Goal: Transaction & Acquisition: Book appointment/travel/reservation

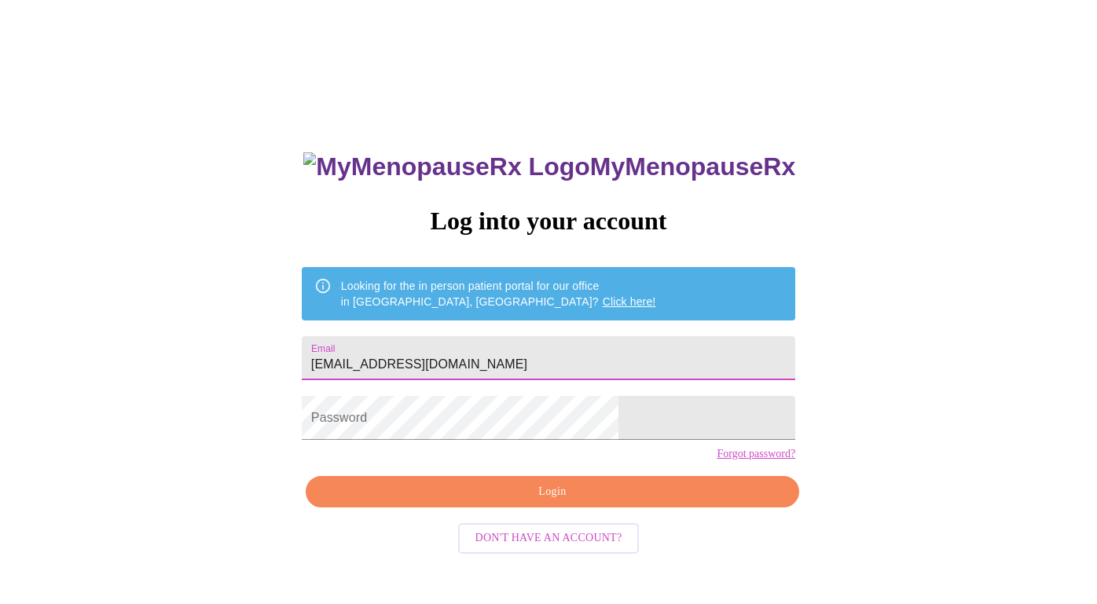
type input "[EMAIL_ADDRESS][DOMAIN_NAME]"
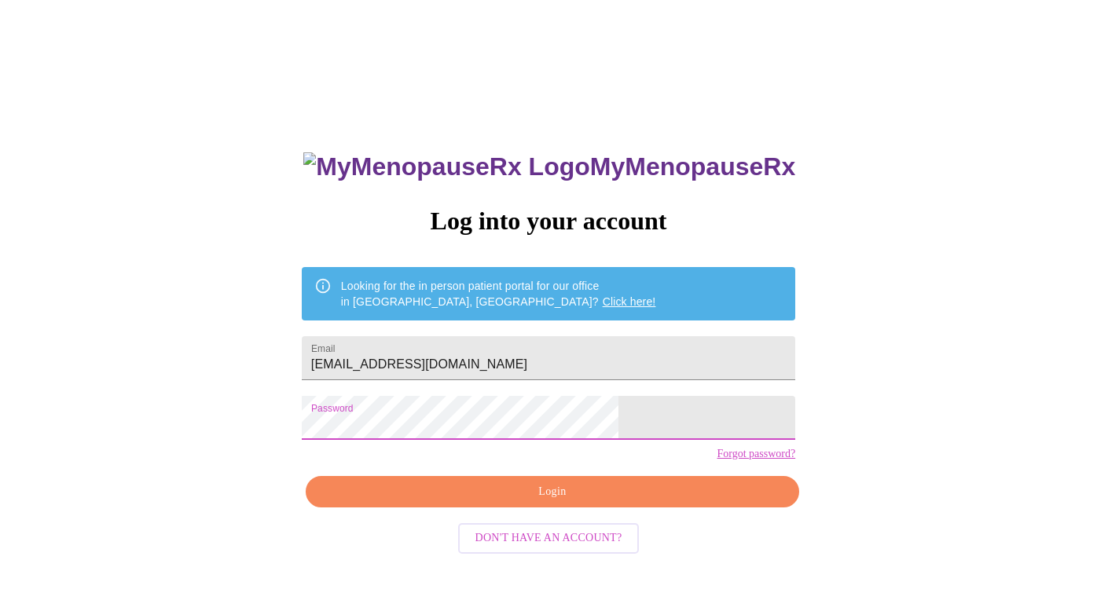
click at [535, 548] on span "Don't have an account?" at bounding box center [548, 539] width 147 height 20
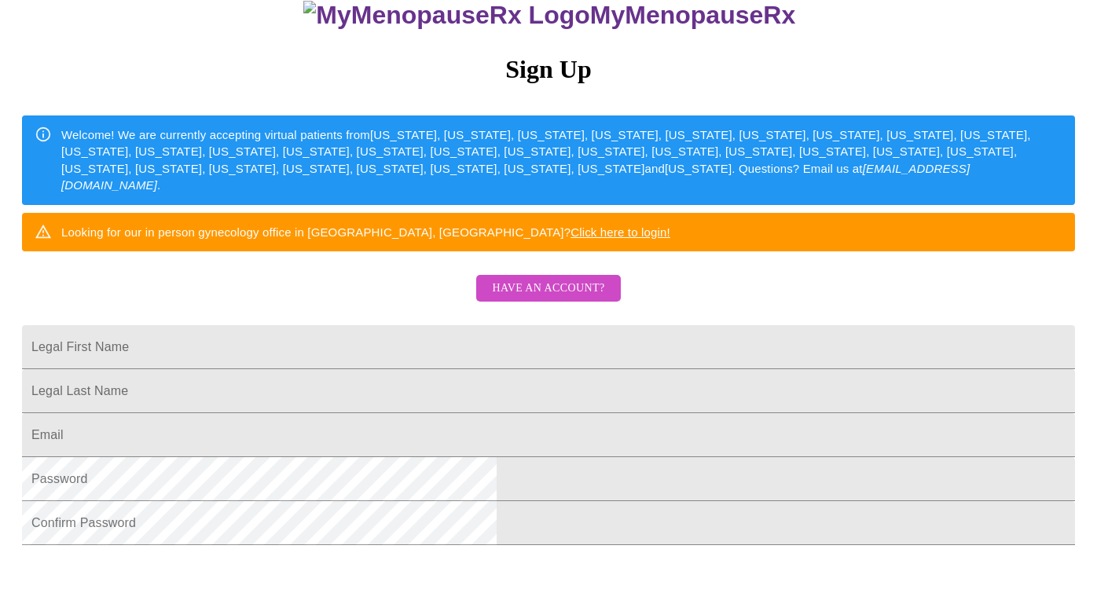
scroll to position [159, 0]
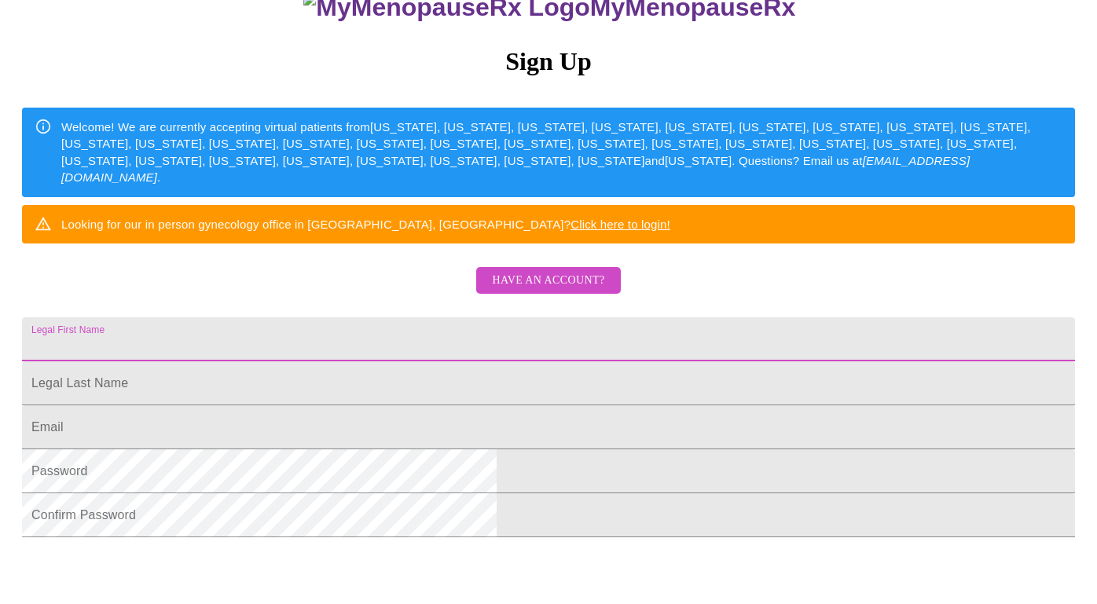
click at [498, 361] on input "Legal First Name" at bounding box center [548, 339] width 1053 height 44
type input "[PERSON_NAME]"
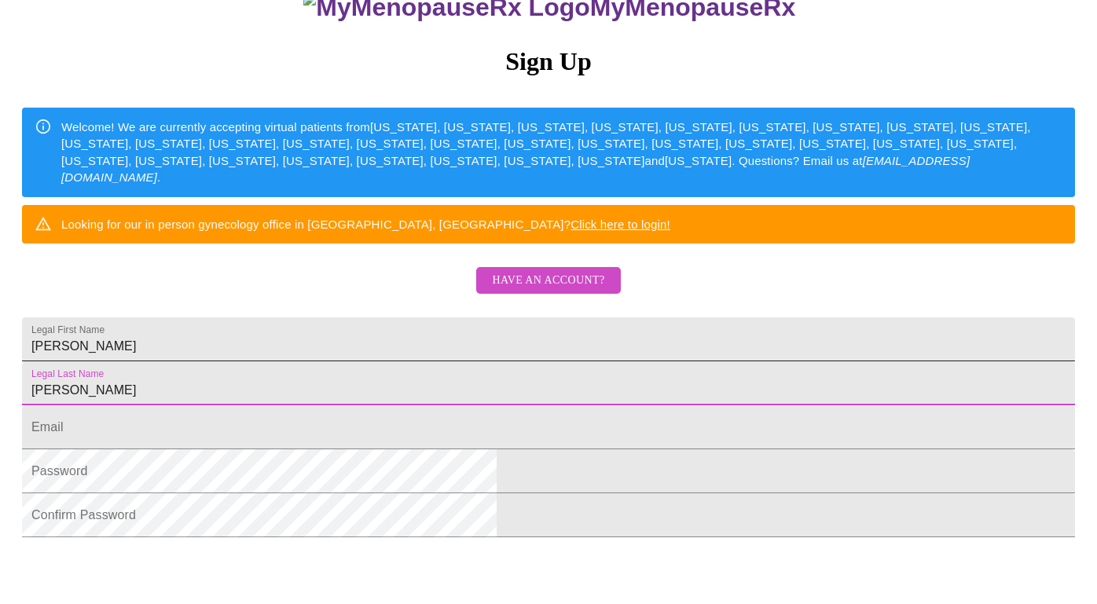
type input "[PERSON_NAME]"
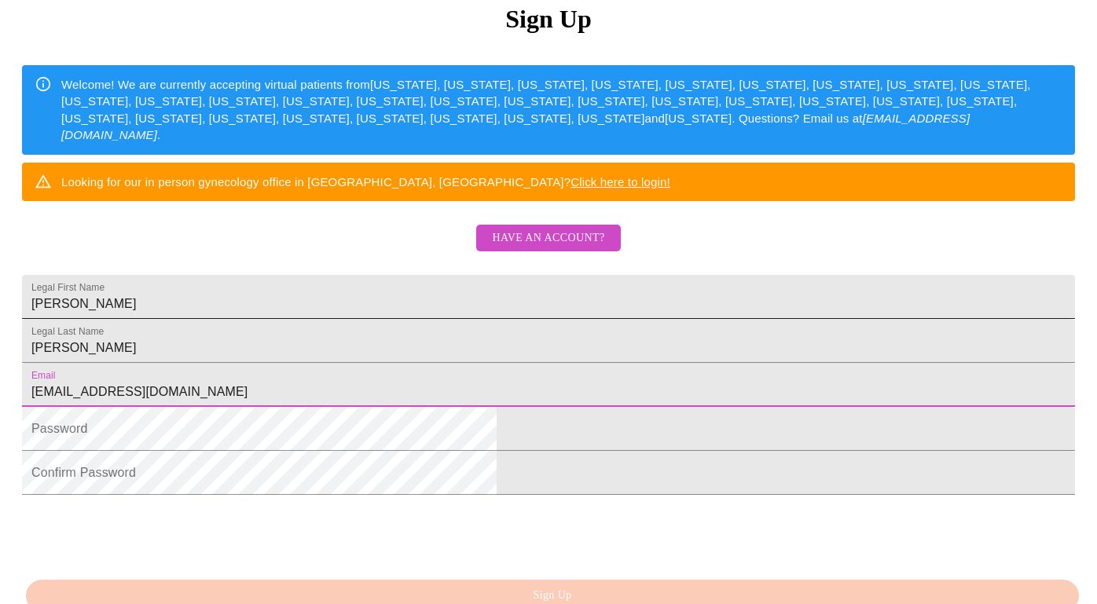
scroll to position [222, 0]
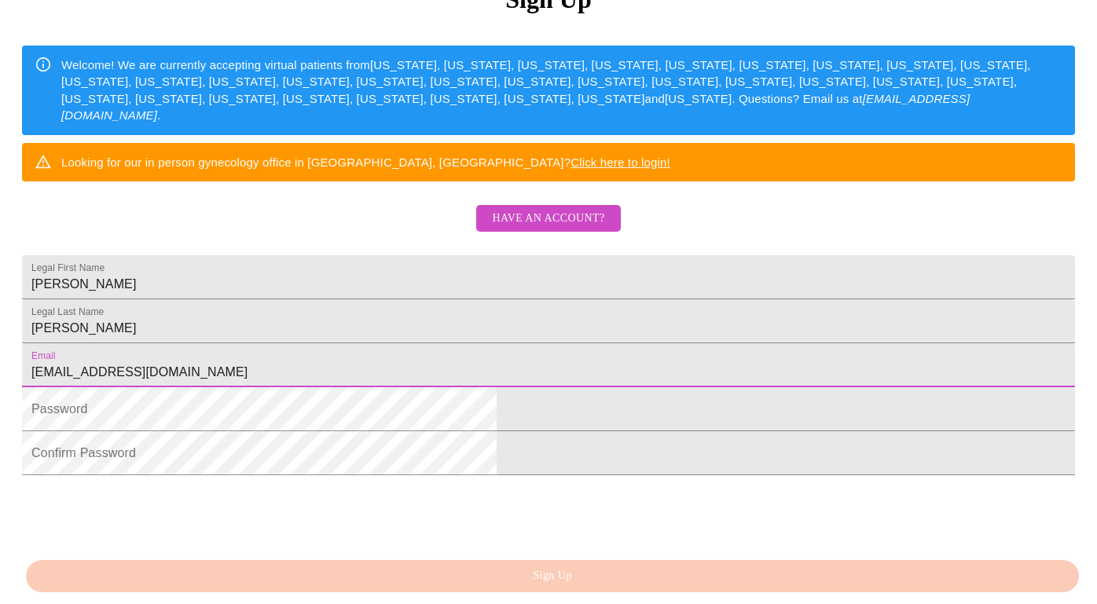
type input "[EMAIL_ADDRESS][DOMAIN_NAME]"
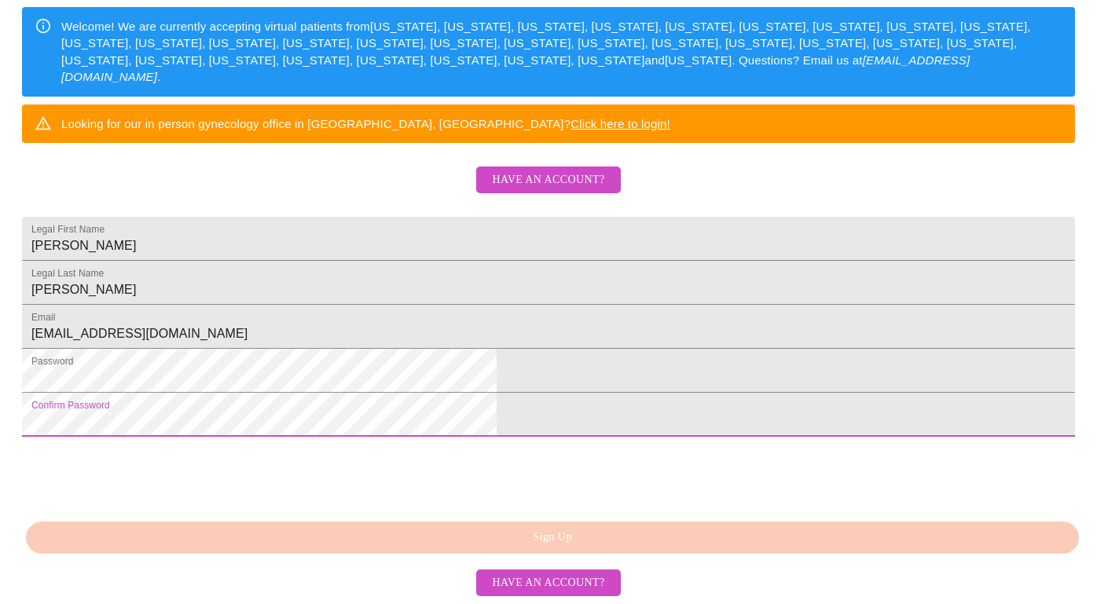
scroll to position [361, 0]
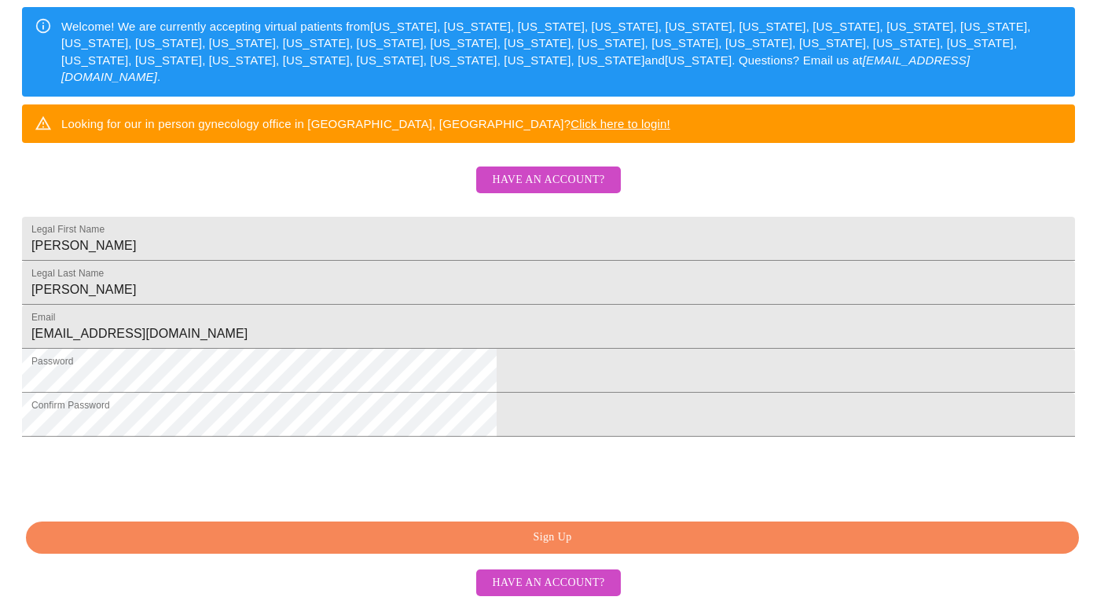
click at [422, 538] on span "Sign Up" at bounding box center [552, 538] width 1017 height 20
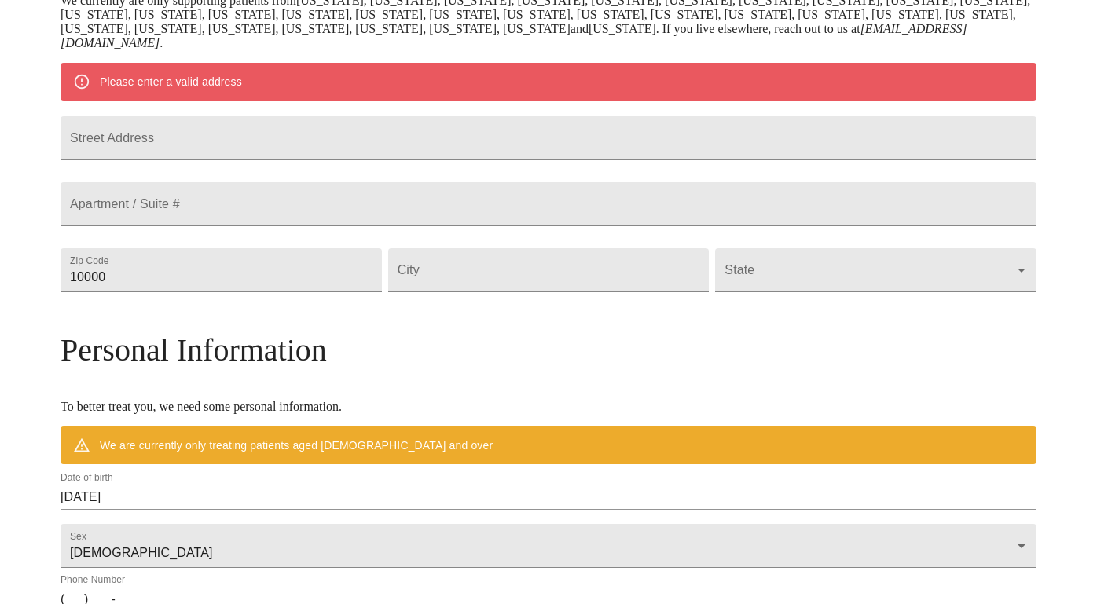
scroll to position [328, 0]
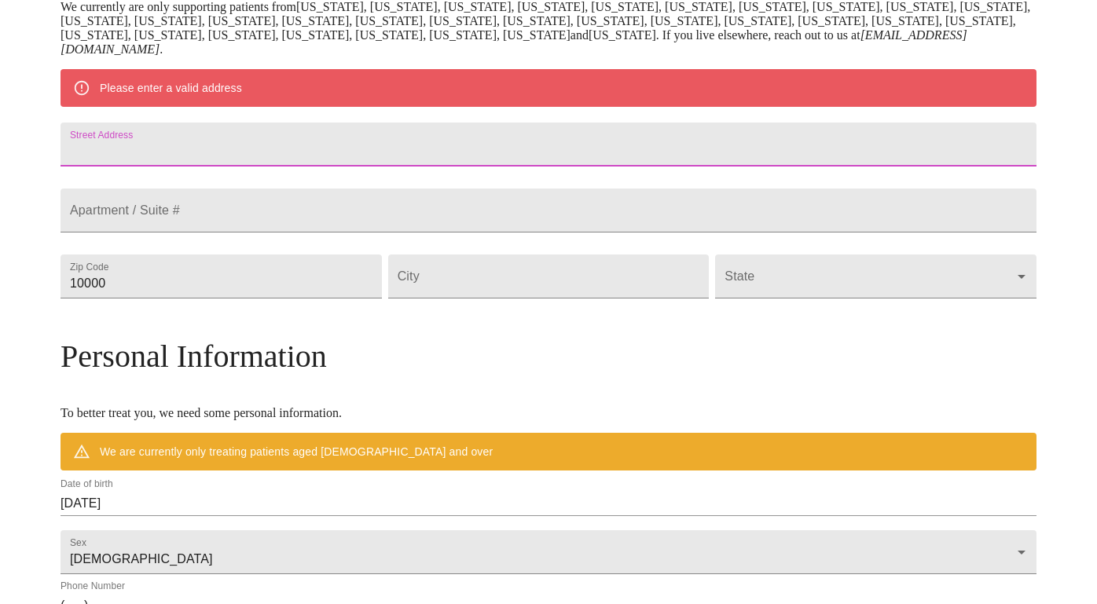
click at [333, 156] on input "Street Address" at bounding box center [548, 145] width 976 height 44
type input "1680 La Palma Ct"
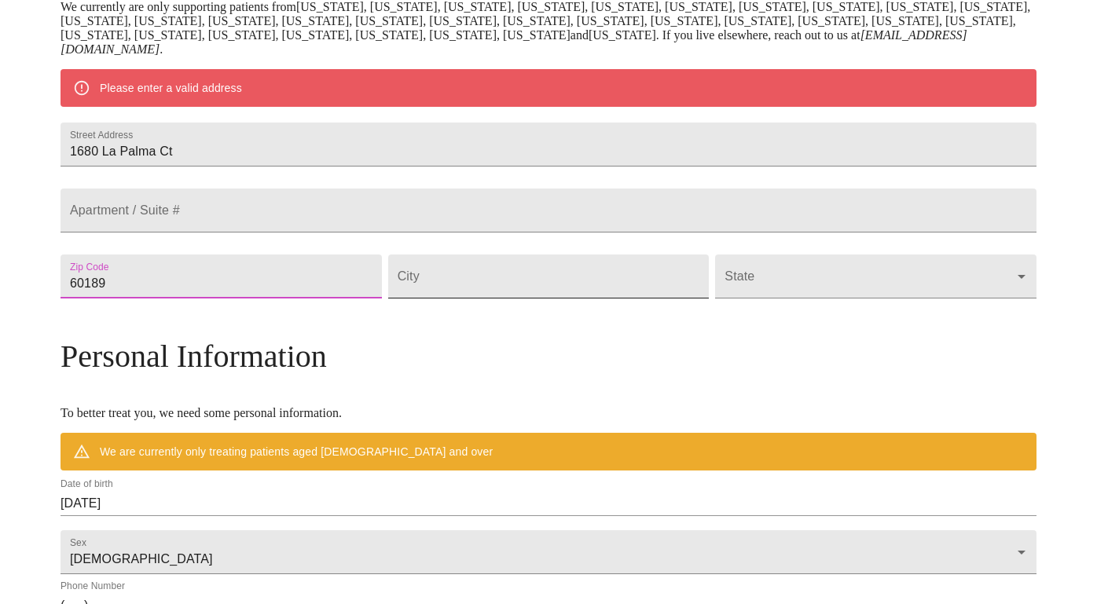
type input "60189"
click at [520, 299] on input "Street Address" at bounding box center [548, 277] width 321 height 44
type input "i"
type input "IL"
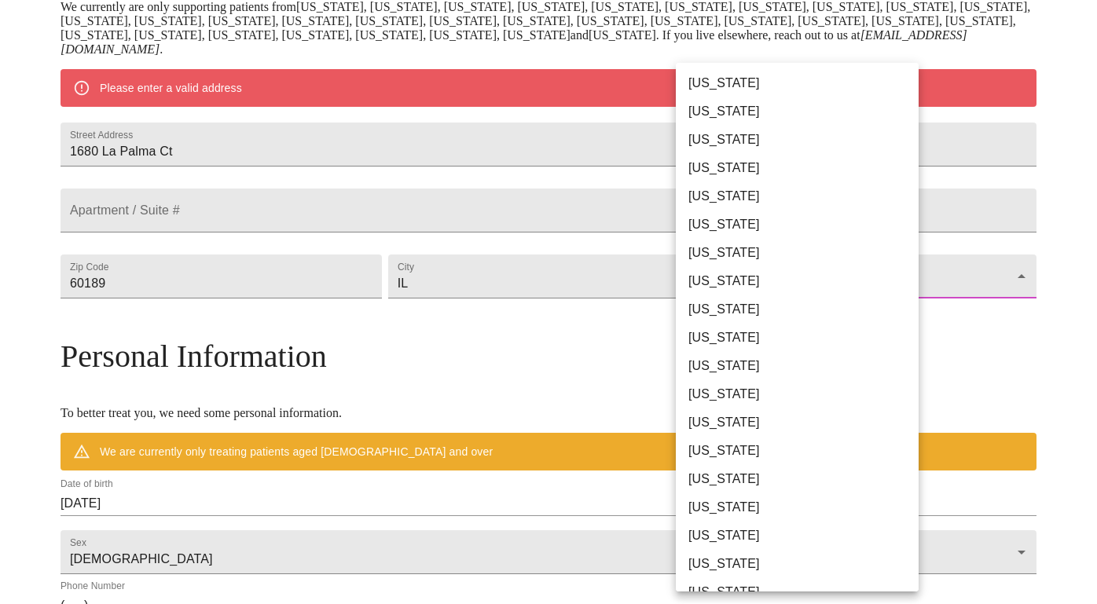
click at [733, 317] on body "MyMenopauseRx Welcome to MyMenopauseRx Since it's your first time here, you'll …" at bounding box center [548, 298] width 1084 height 1239
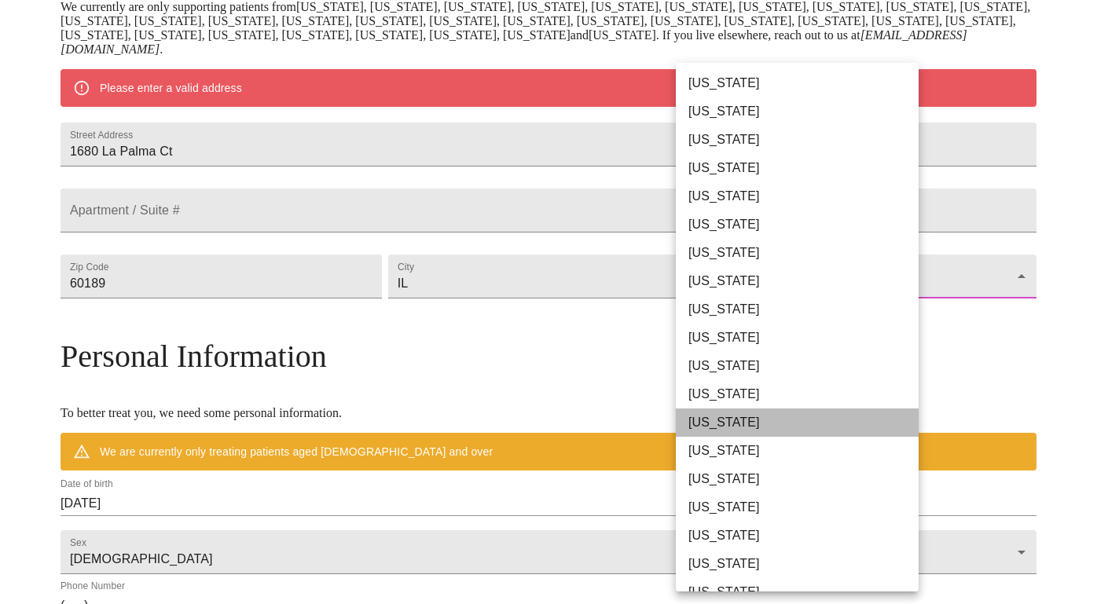
click at [726, 423] on li "[US_STATE]" at bounding box center [797, 423] width 243 height 28
type input "[US_STATE]"
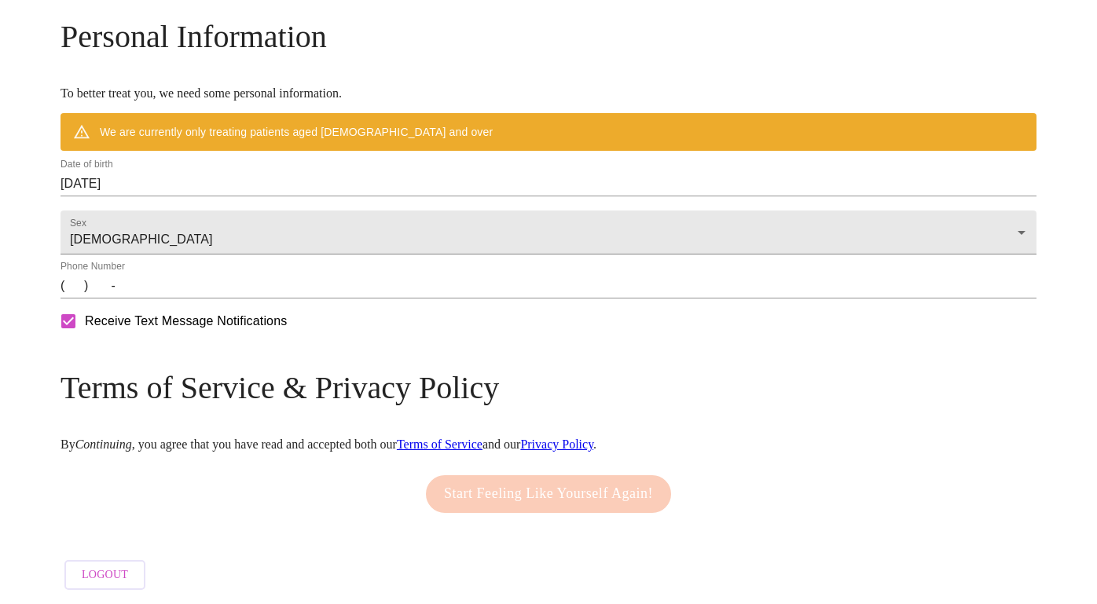
scroll to position [650, 0]
click at [234, 171] on input "[DATE]" at bounding box center [548, 183] width 976 height 25
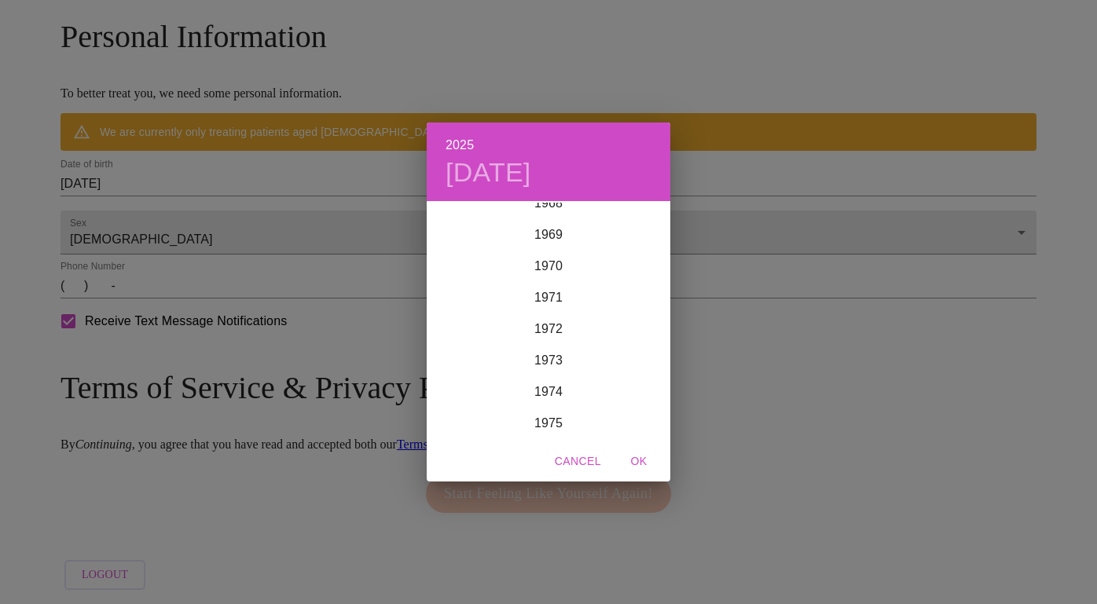
scroll to position [2174, 0]
click at [554, 240] on div "1969" at bounding box center [549, 244] width 244 height 31
click at [622, 401] on div "Dec" at bounding box center [629, 408] width 81 height 59
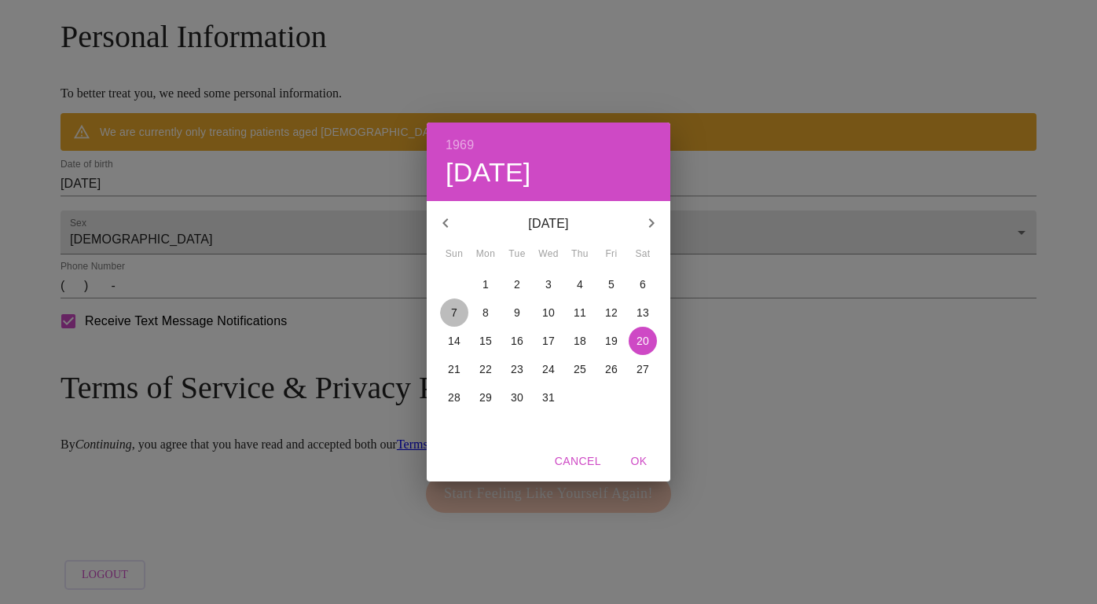
click at [445, 307] on span "7" at bounding box center [454, 313] width 28 height 16
click at [647, 458] on span "OK" at bounding box center [639, 462] width 38 height 20
type input "[DATE]"
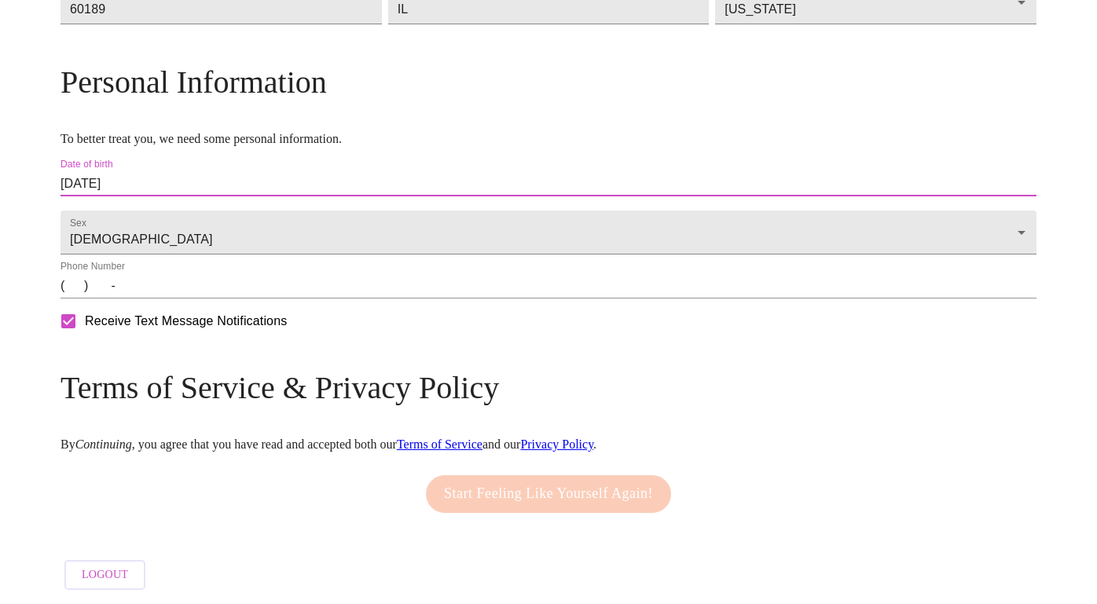
click at [252, 284] on input "(   )    -" at bounding box center [548, 285] width 976 height 25
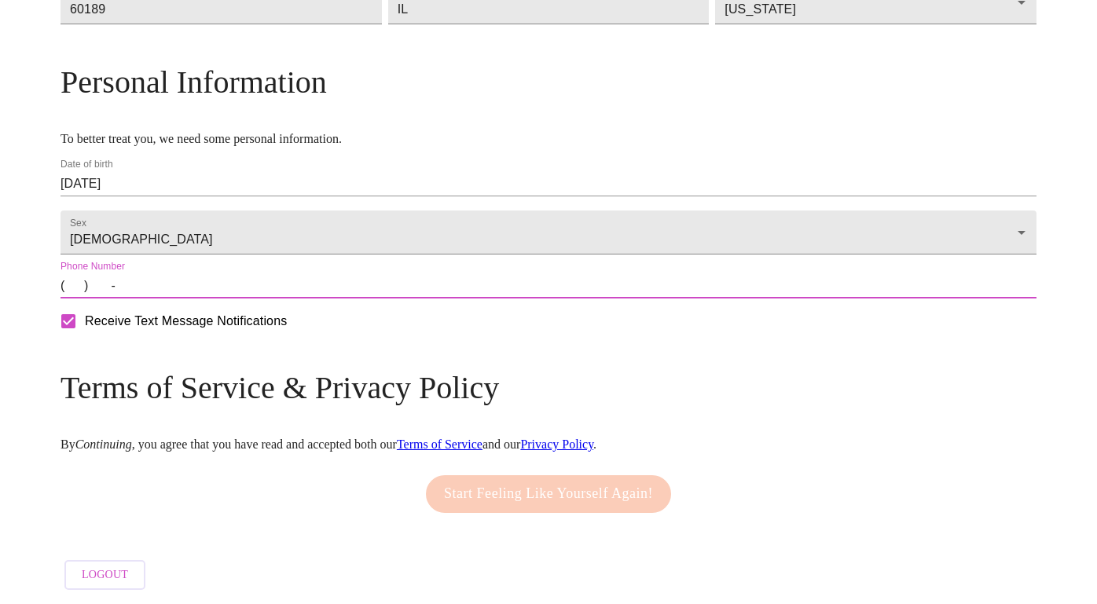
click at [185, 291] on input "(   )    -" at bounding box center [548, 285] width 976 height 25
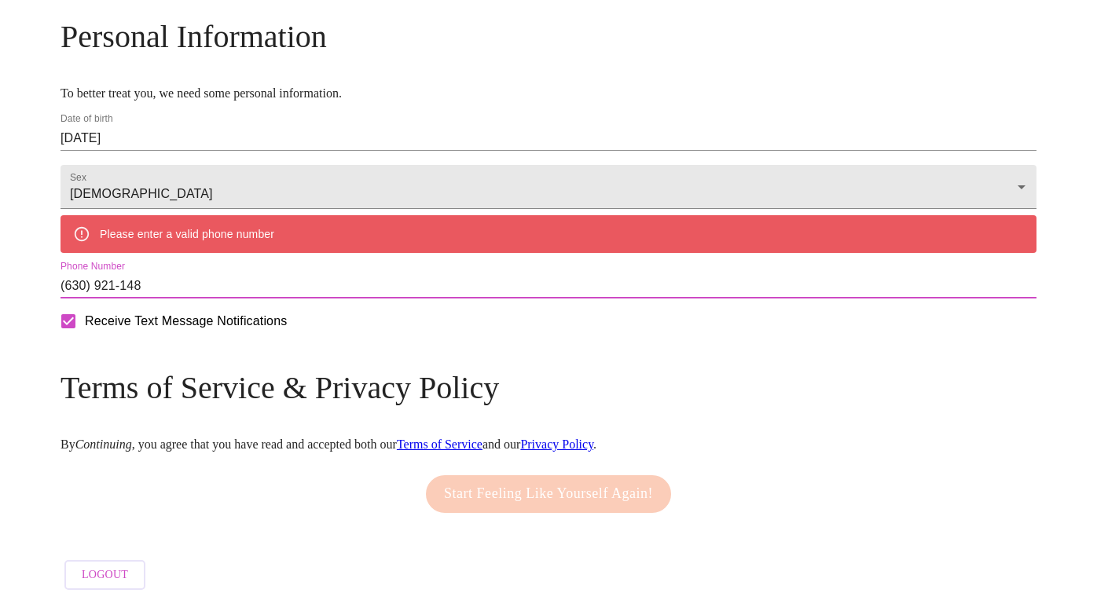
type input "[PHONE_NUMBER]"
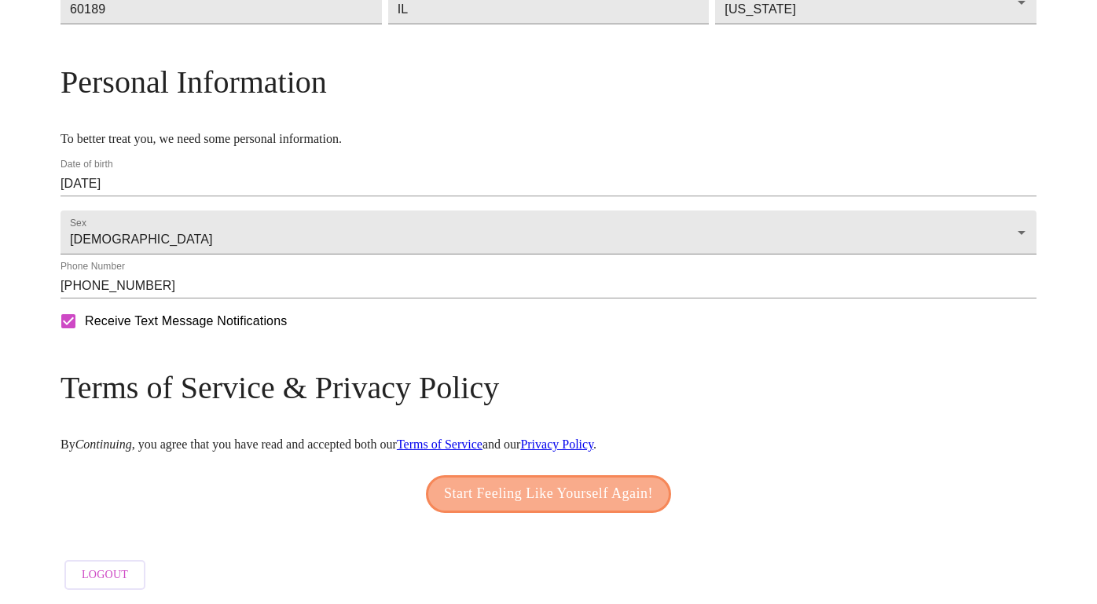
click at [484, 486] on span "Start Feeling Like Yourself Again!" at bounding box center [548, 494] width 209 height 25
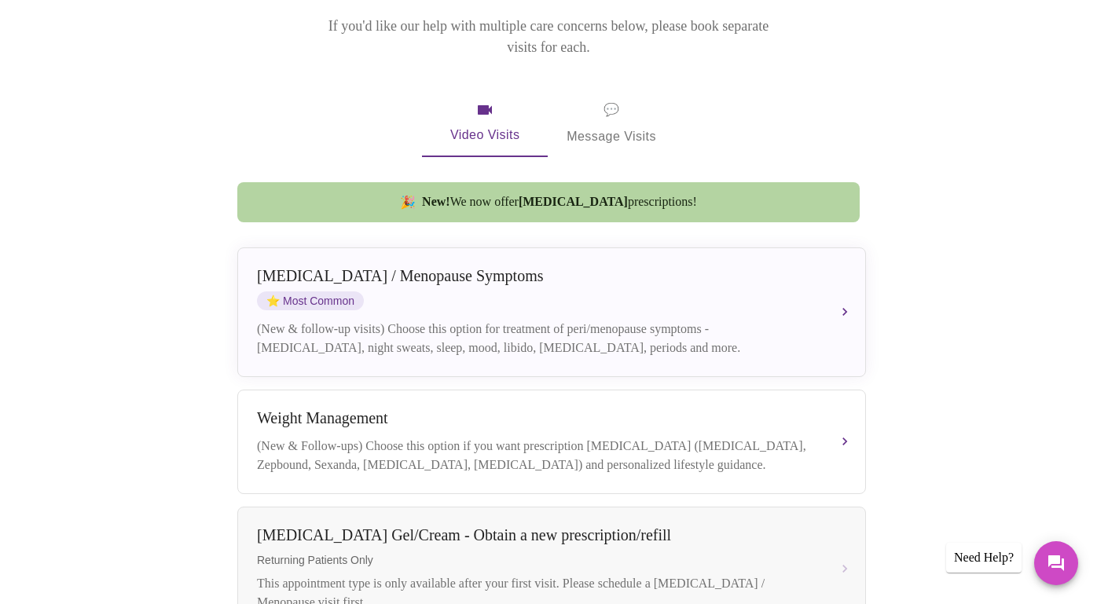
scroll to position [235, 0]
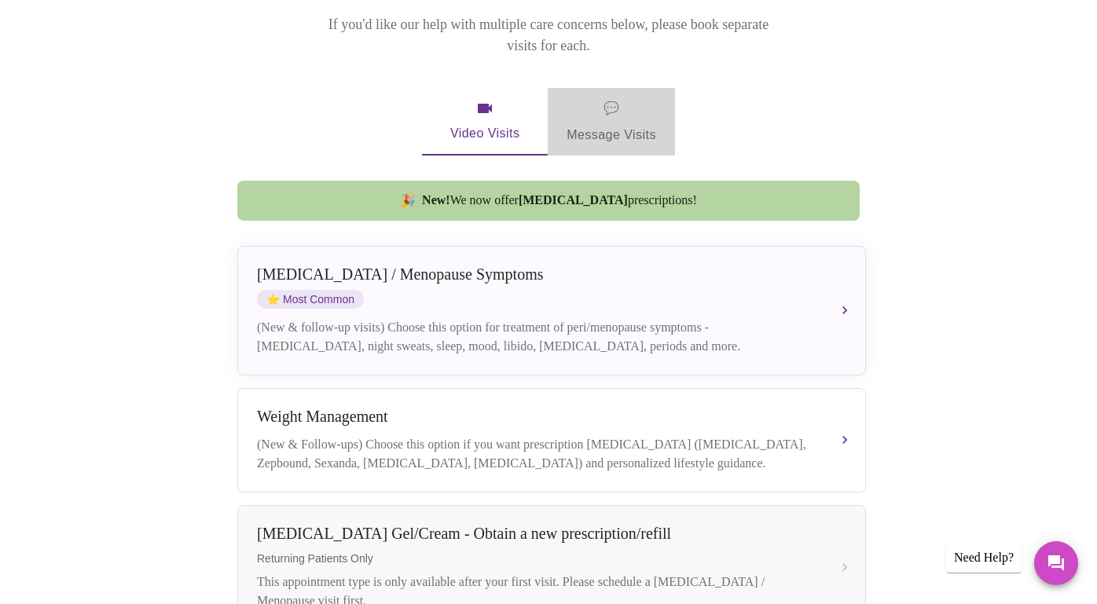
click at [606, 97] on span "💬" at bounding box center [611, 108] width 16 height 22
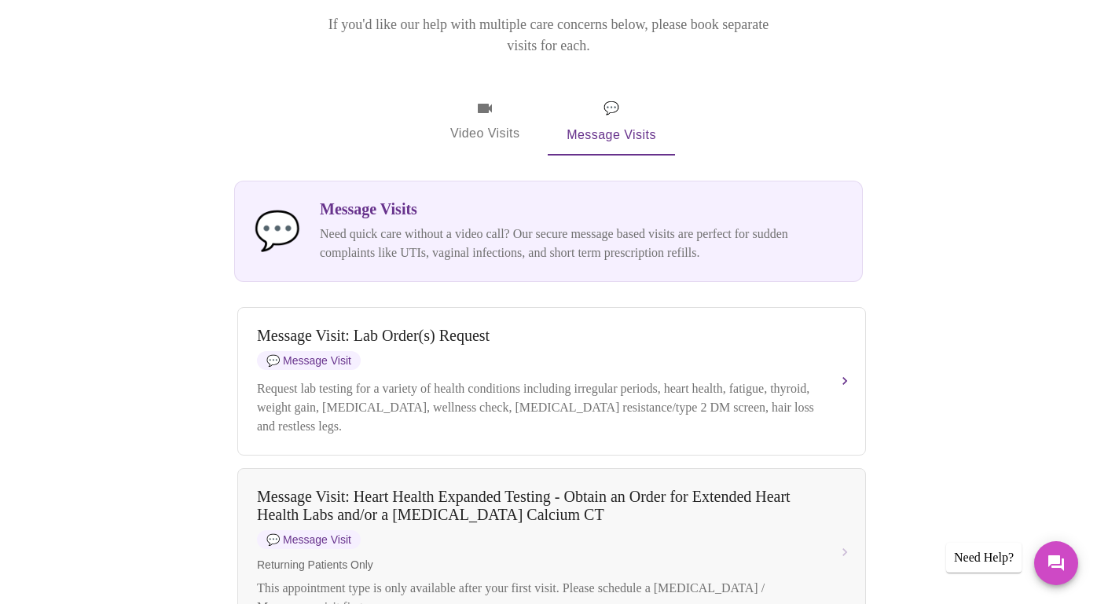
click at [504, 99] on span "Video Visits" at bounding box center [485, 122] width 88 height 46
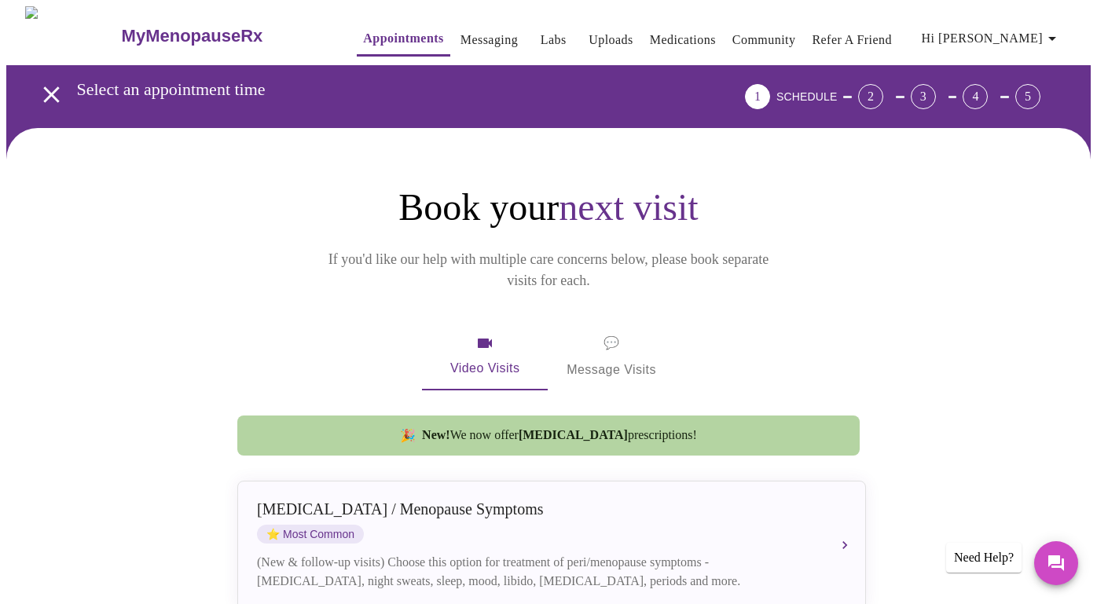
scroll to position [0, 0]
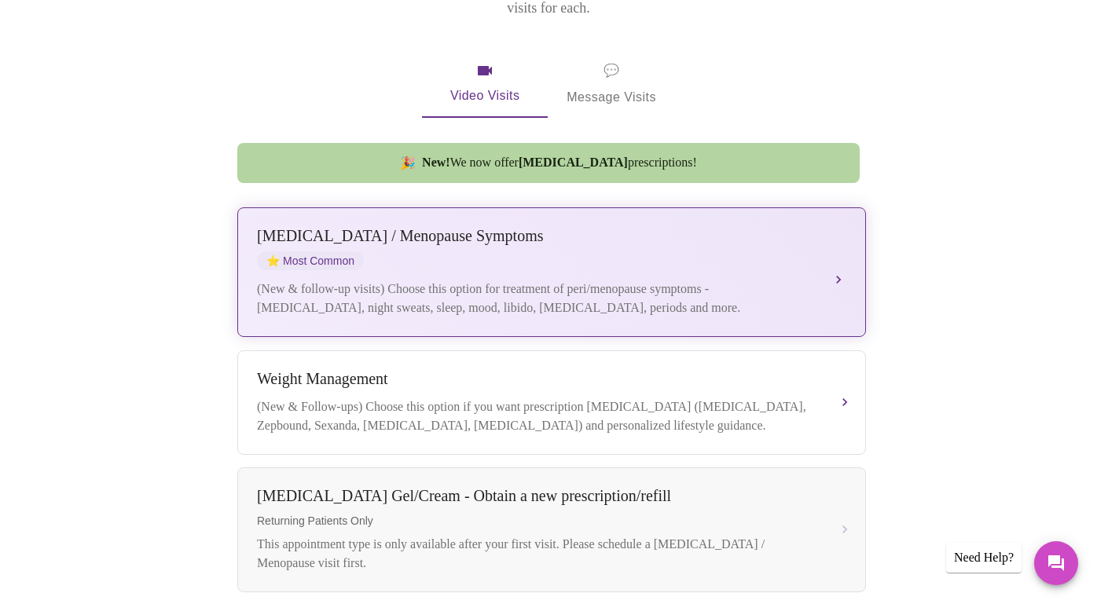
click at [486, 280] on div "(New & follow-up visits) Choose this option for treatment of peri/menopause sym…" at bounding box center [536, 299] width 558 height 38
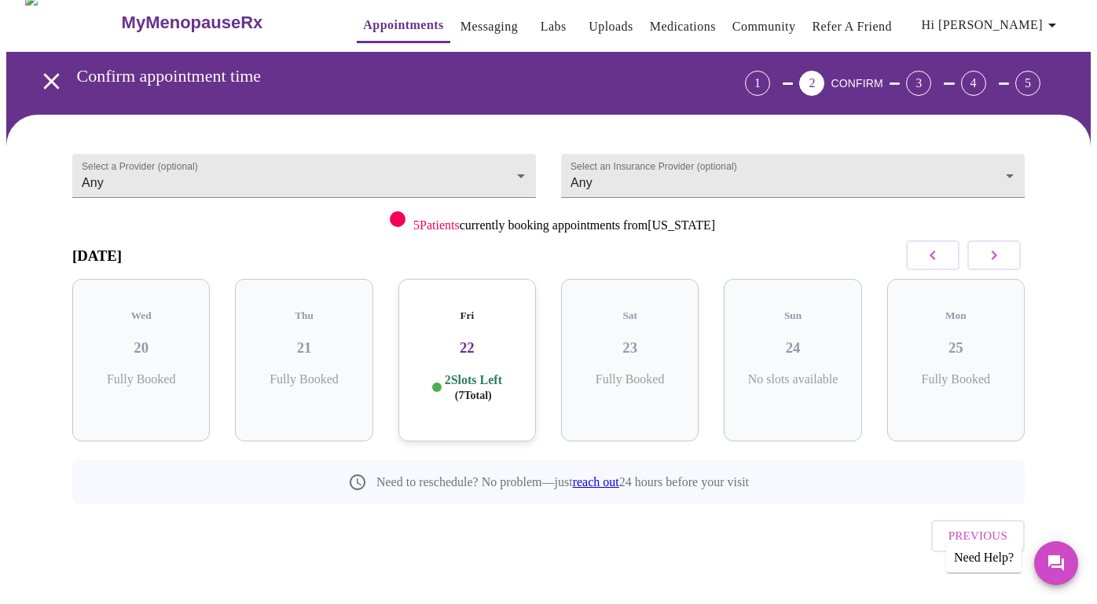
click at [991, 255] on icon "button" at bounding box center [993, 255] width 19 height 19
click at [399, 176] on body "MyMenopauseRx Appointments Messaging Labs Uploads Medications Community Refer a…" at bounding box center [548, 312] width 1084 height 638
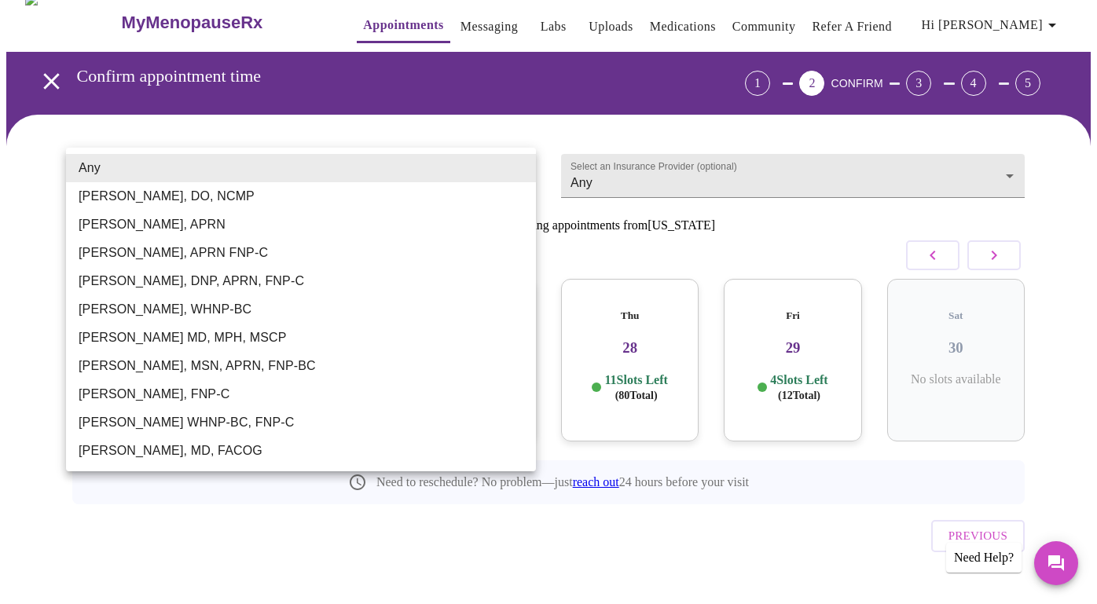
click at [287, 200] on li "[PERSON_NAME], DO, NCMP" at bounding box center [301, 196] width 470 height 28
type input "[PERSON_NAME], DO, NCMP"
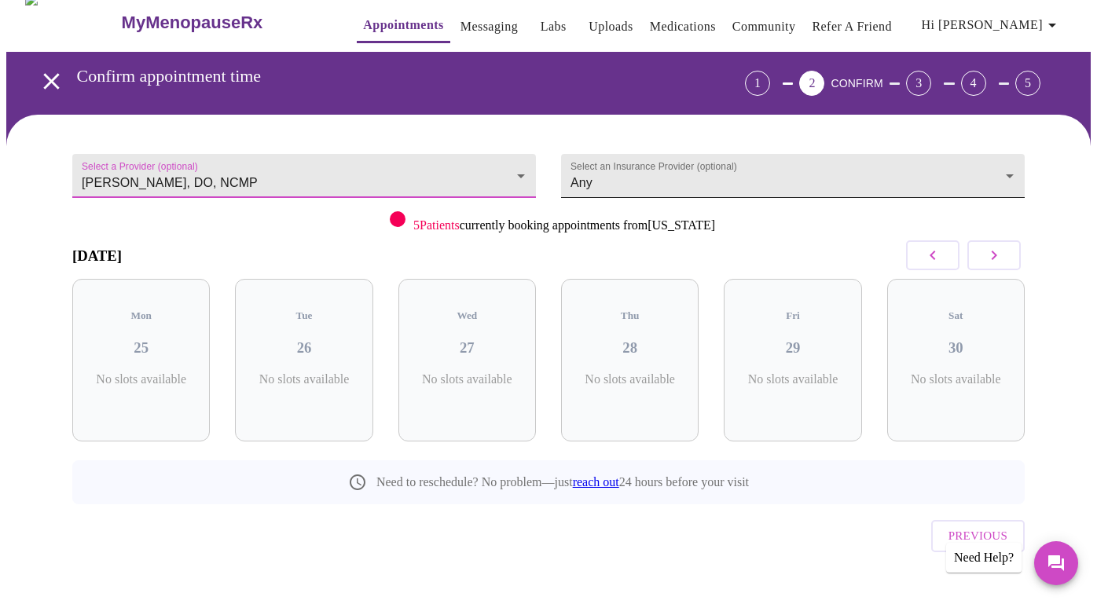
click at [595, 171] on body "MyMenopauseRx Appointments Messaging Labs Uploads Medications Community Refer a…" at bounding box center [548, 312] width 1084 height 638
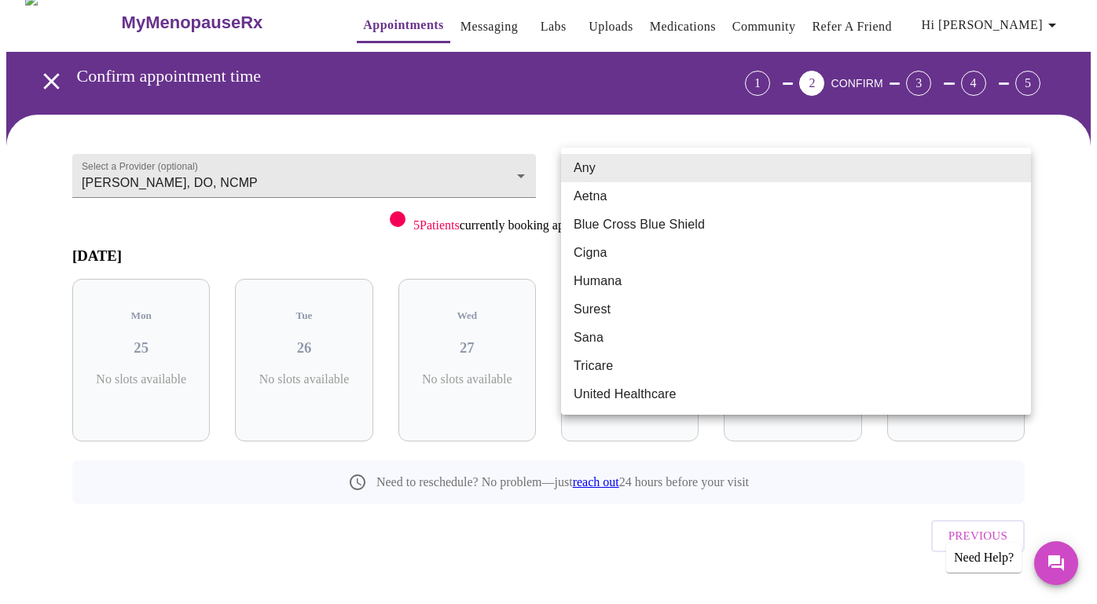
click at [609, 253] on li "Cigna" at bounding box center [796, 253] width 470 height 28
type input "Cigna"
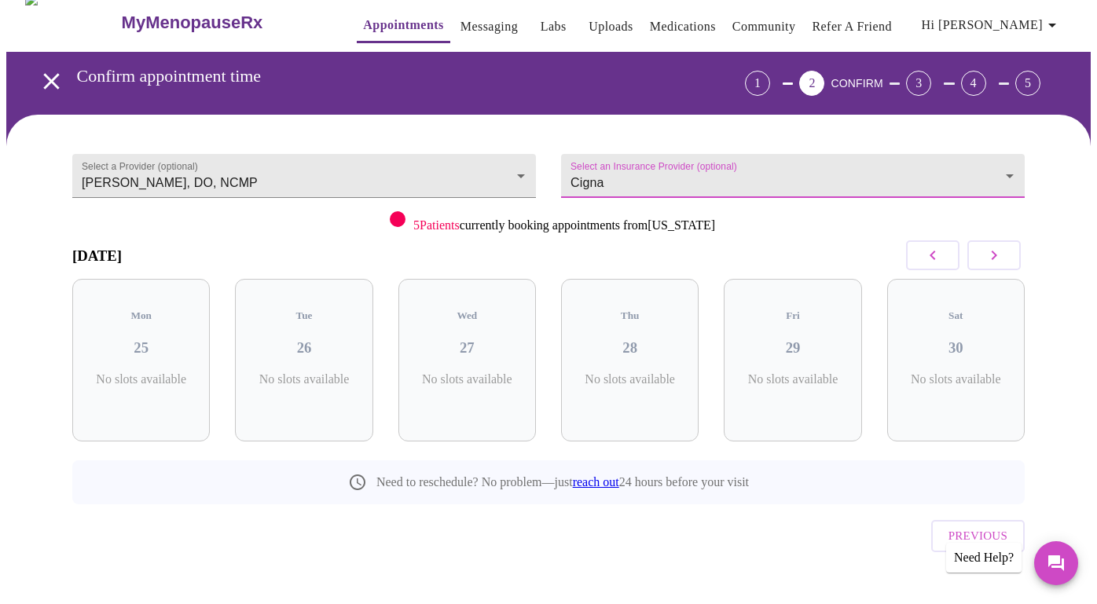
click at [995, 255] on icon "button" at bounding box center [993, 255] width 19 height 19
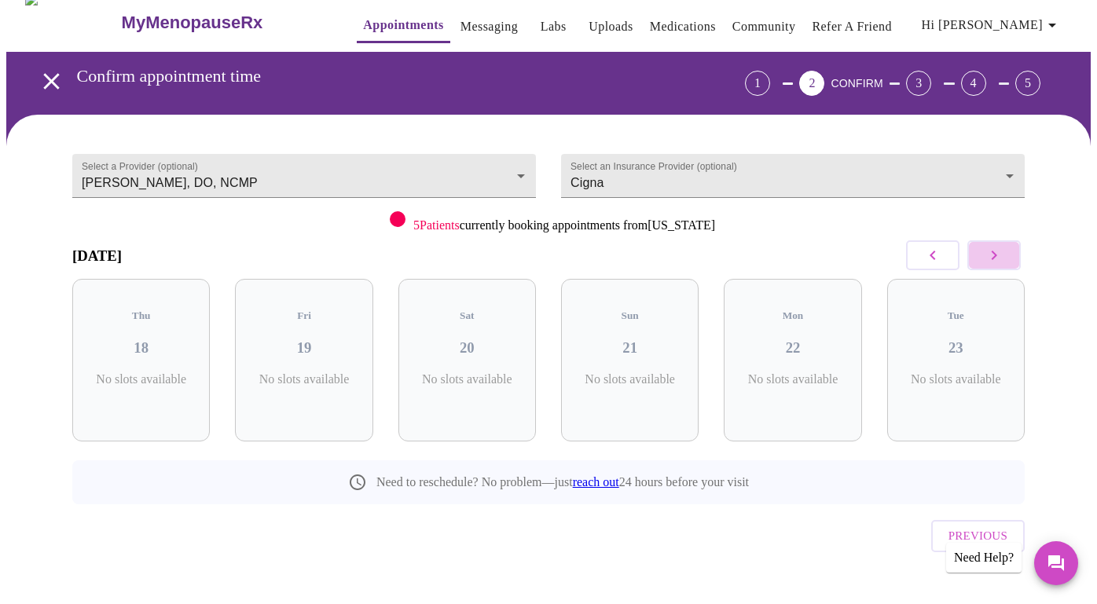
click at [995, 255] on icon "button" at bounding box center [993, 255] width 19 height 19
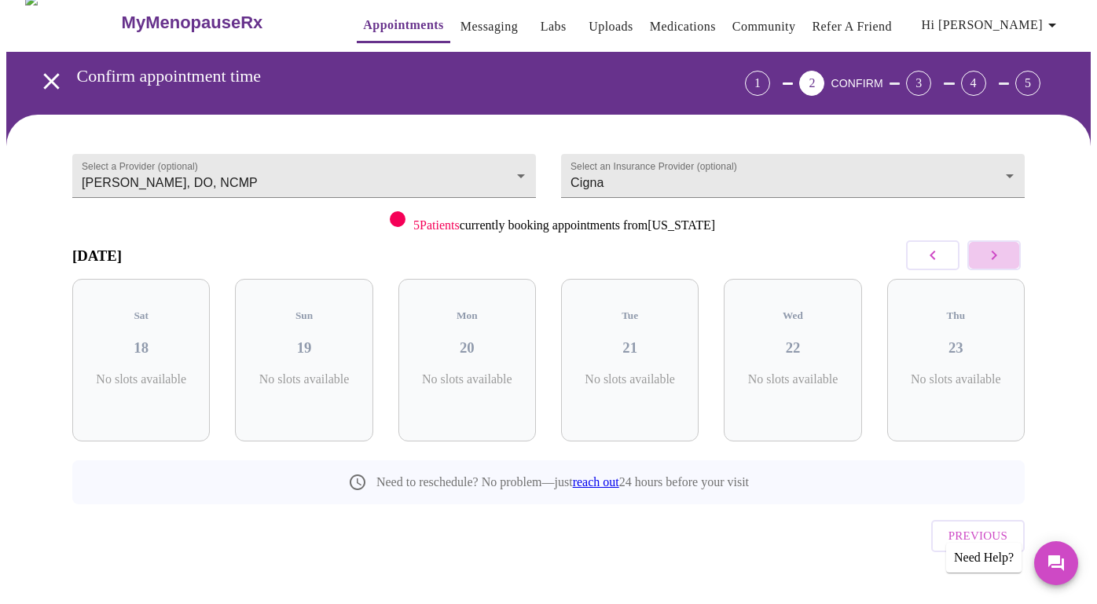
click at [995, 255] on icon "button" at bounding box center [993, 255] width 19 height 19
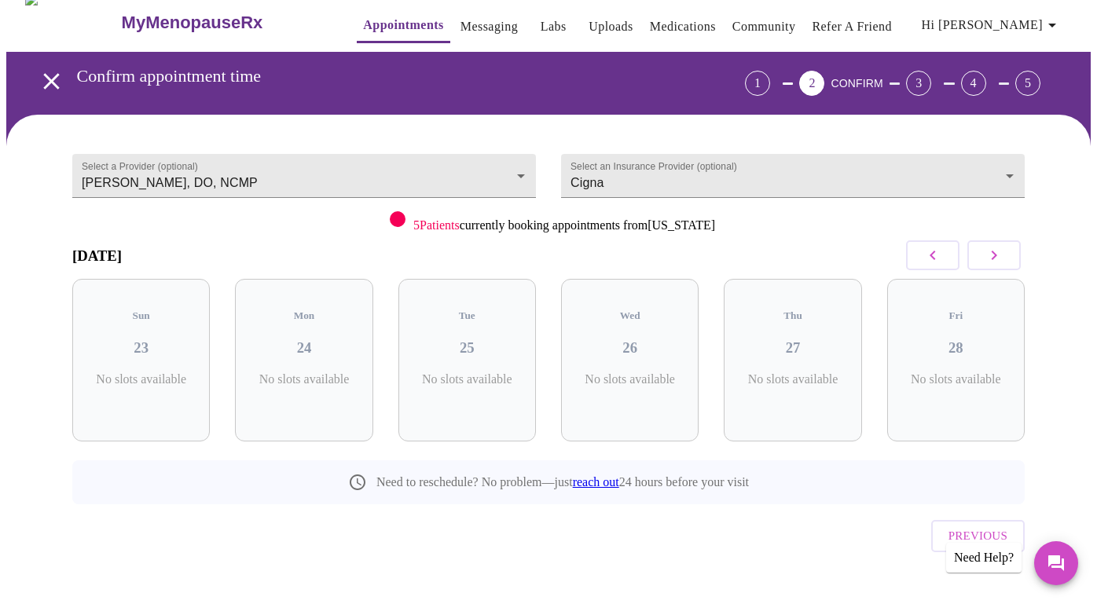
click at [995, 255] on icon "button" at bounding box center [993, 255] width 19 height 19
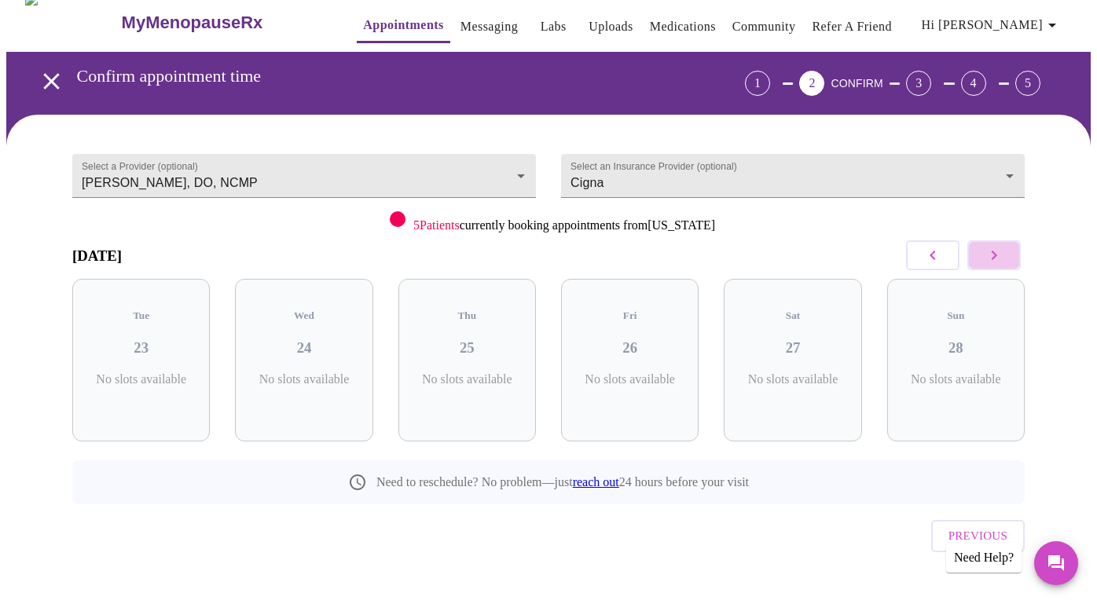
click at [995, 255] on icon "button" at bounding box center [993, 255] width 19 height 19
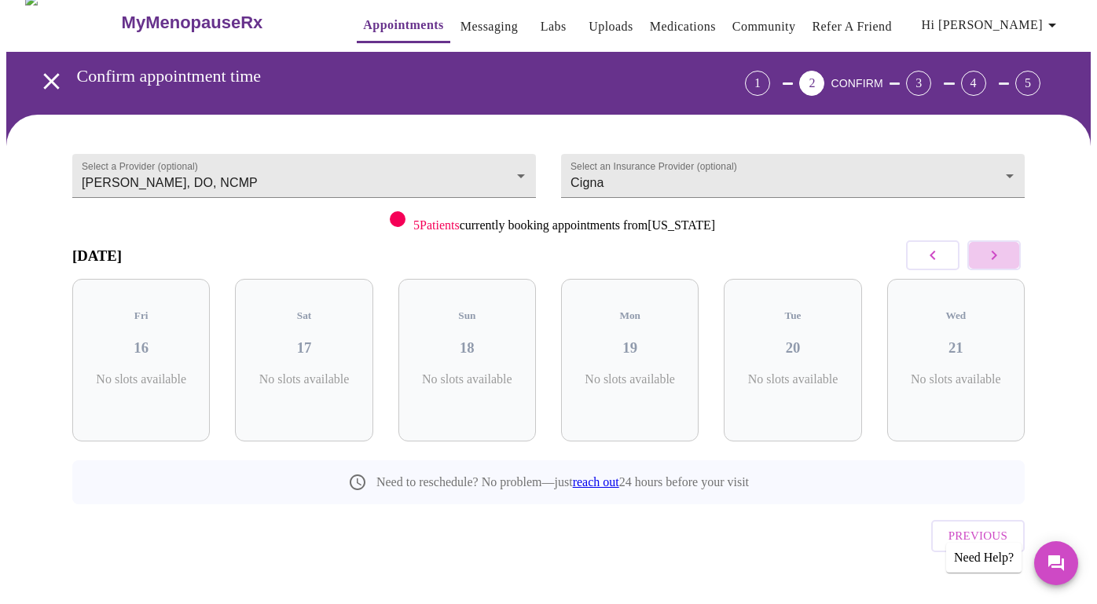
click at [995, 255] on icon "button" at bounding box center [993, 255] width 19 height 19
click at [933, 249] on icon "button" at bounding box center [932, 255] width 19 height 19
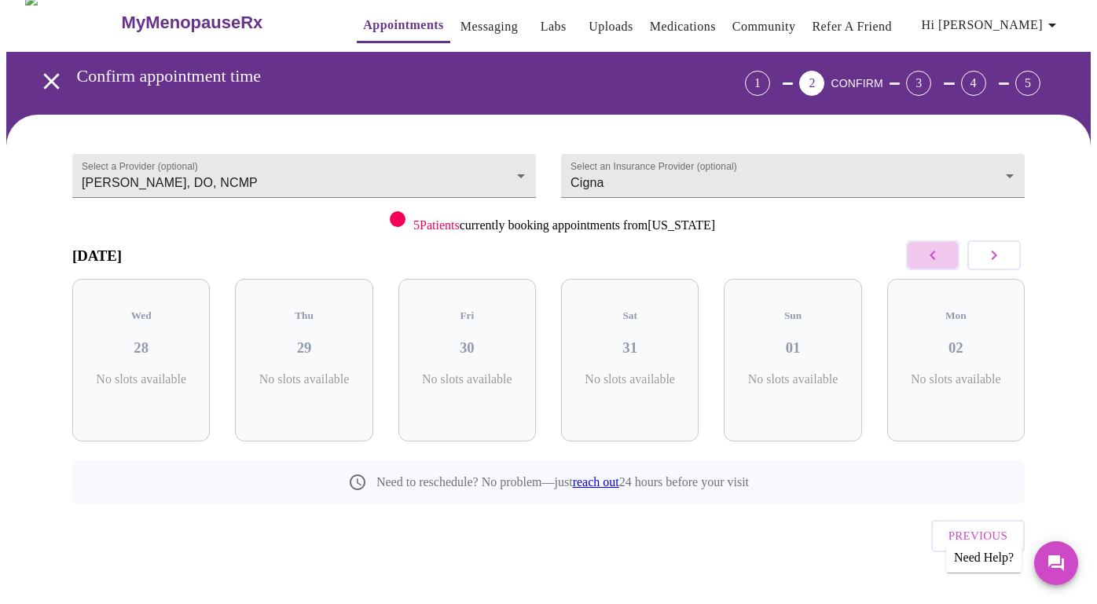
click at [933, 249] on icon "button" at bounding box center [932, 255] width 19 height 19
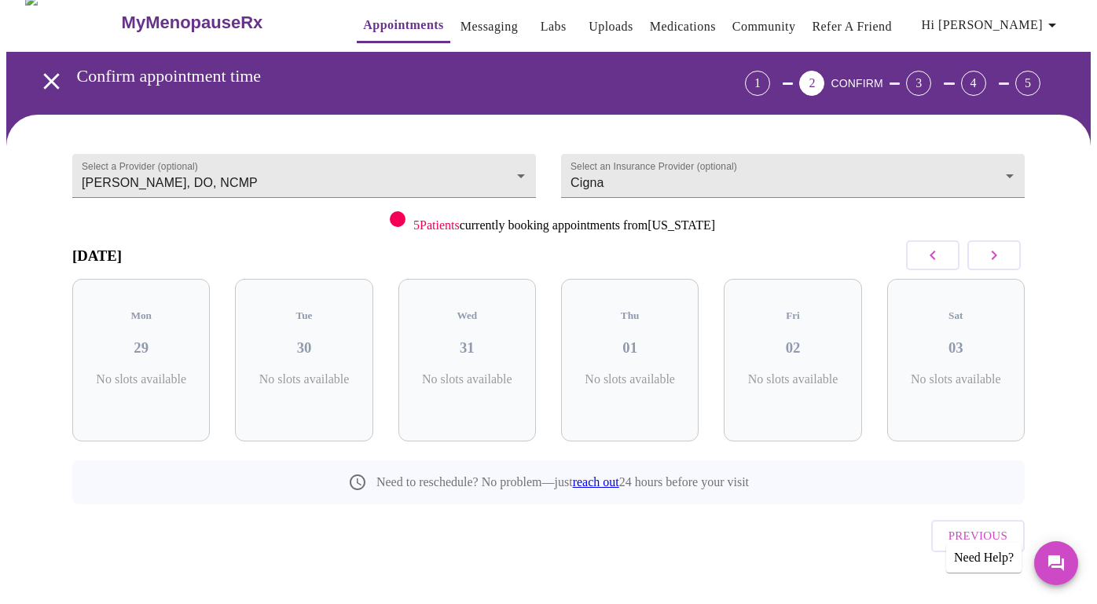
click at [933, 249] on icon "button" at bounding box center [932, 255] width 19 height 19
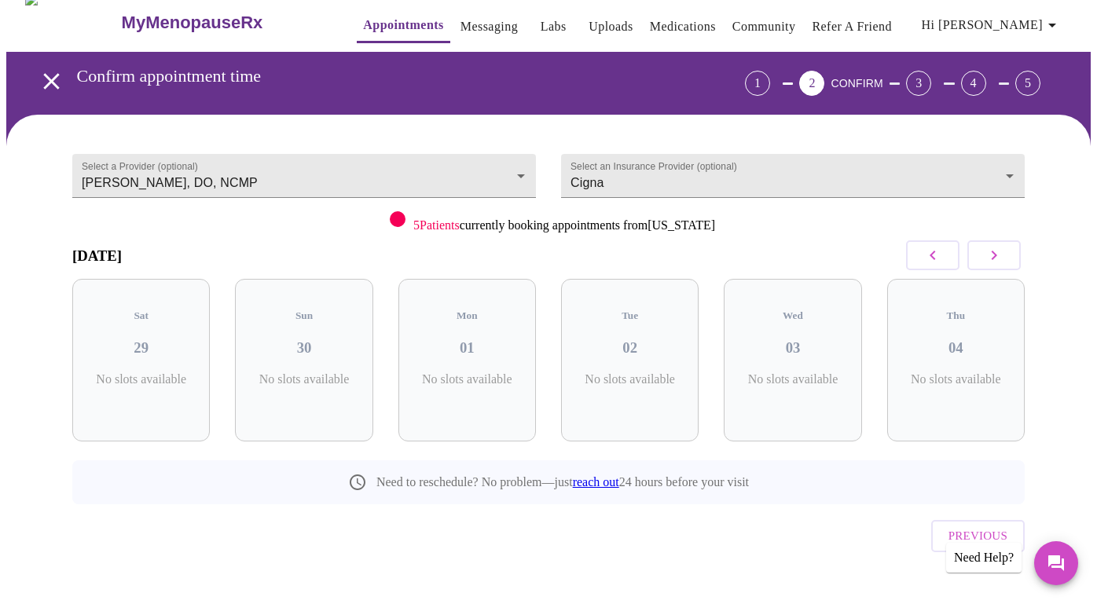
click at [933, 249] on icon "button" at bounding box center [932, 255] width 19 height 19
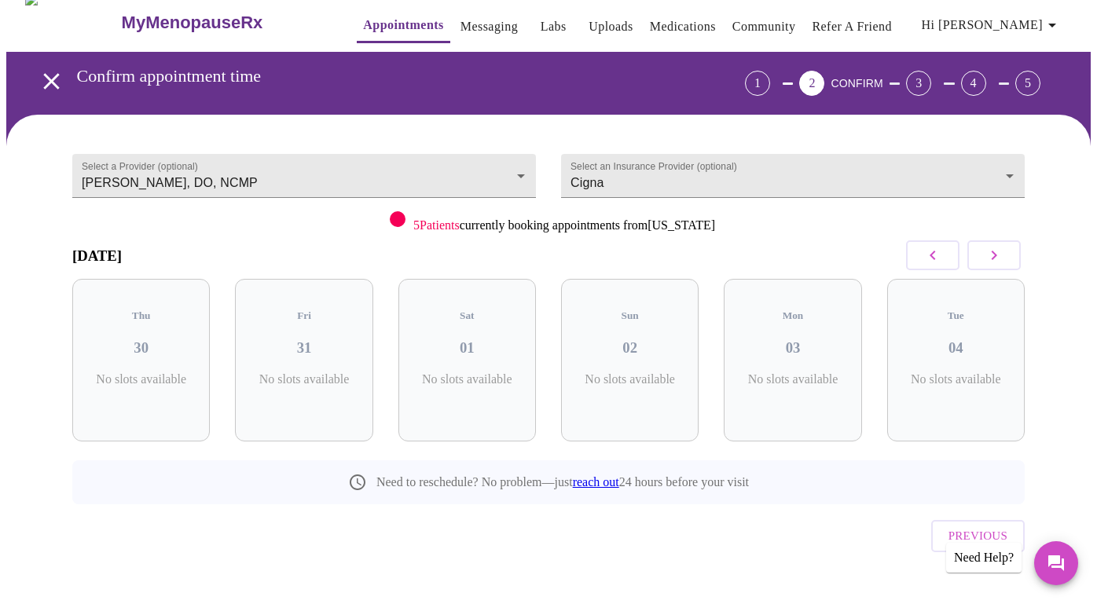
click at [933, 249] on icon "button" at bounding box center [932, 255] width 19 height 19
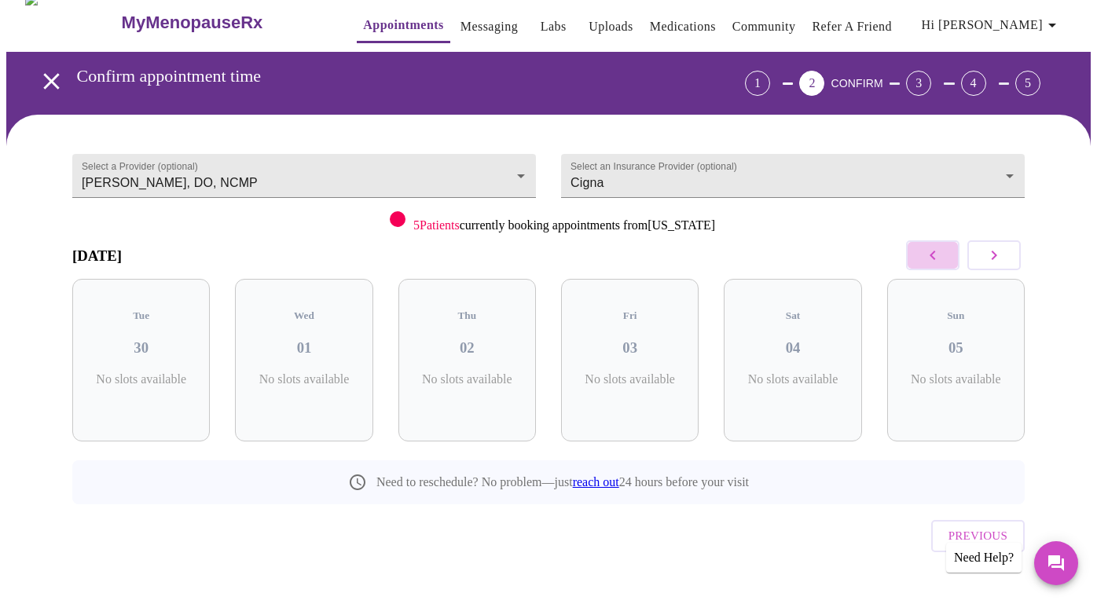
click at [933, 249] on icon "button" at bounding box center [932, 255] width 19 height 19
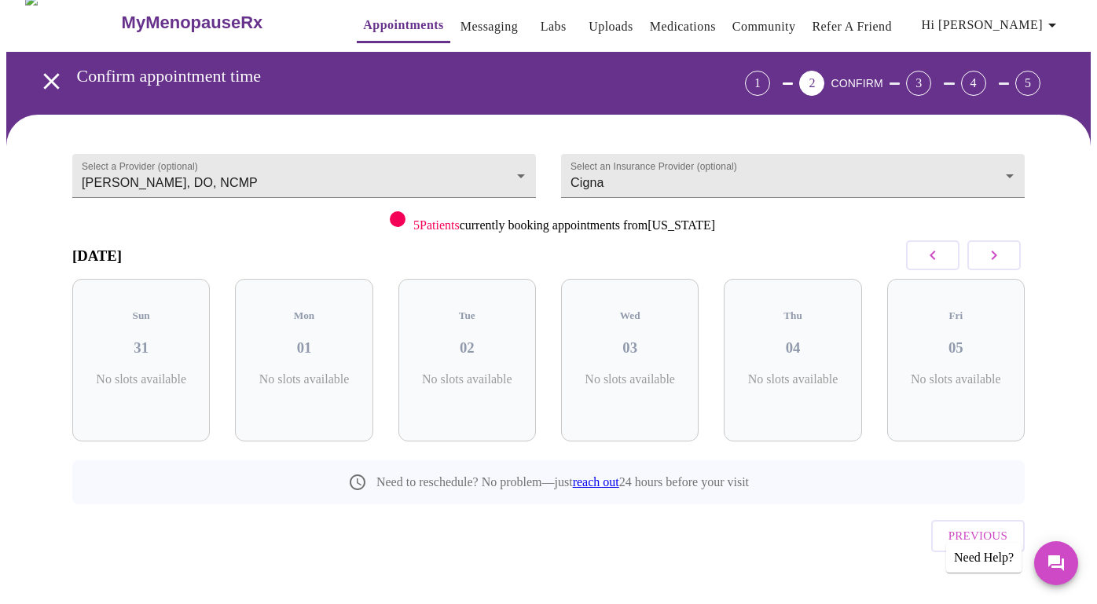
click at [933, 249] on icon "button" at bounding box center [932, 255] width 19 height 19
click at [992, 255] on icon "button" at bounding box center [993, 255] width 19 height 19
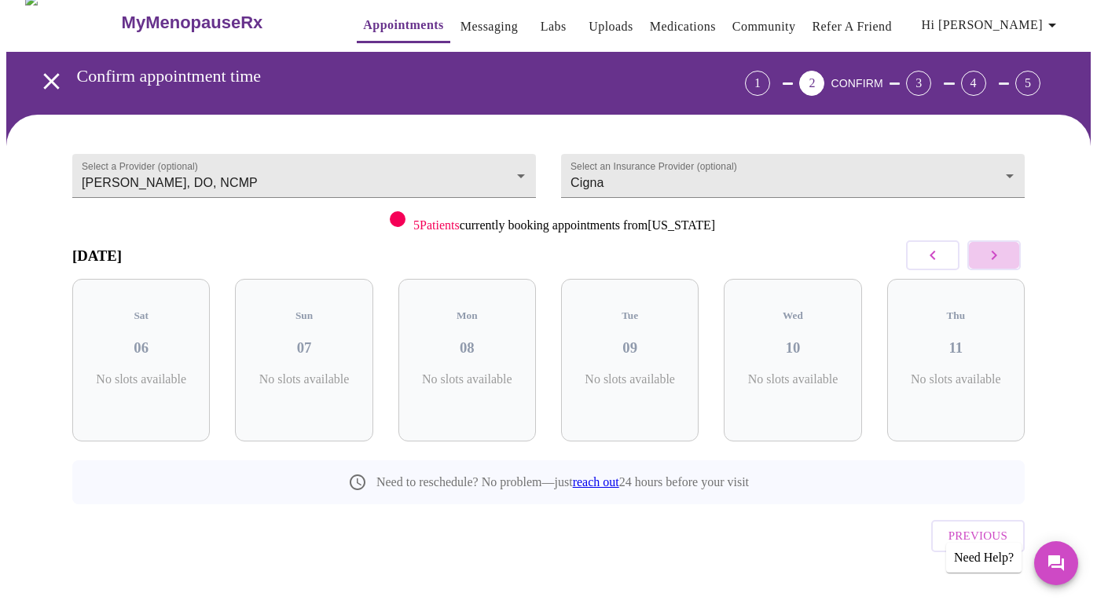
click at [992, 255] on icon "button" at bounding box center [993, 255] width 19 height 19
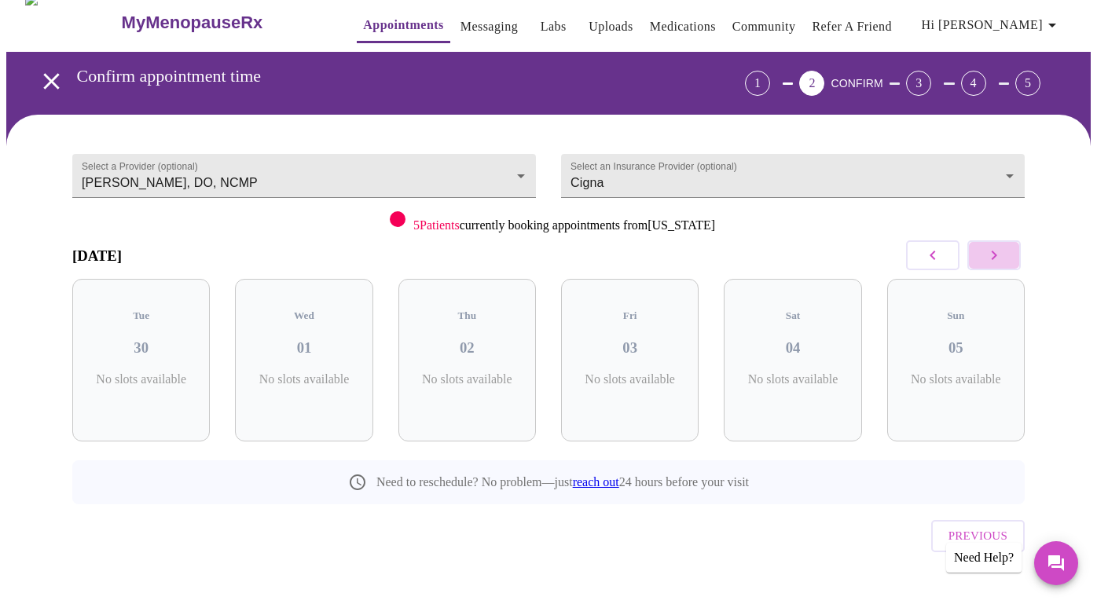
click at [992, 255] on icon "button" at bounding box center [993, 255] width 19 height 19
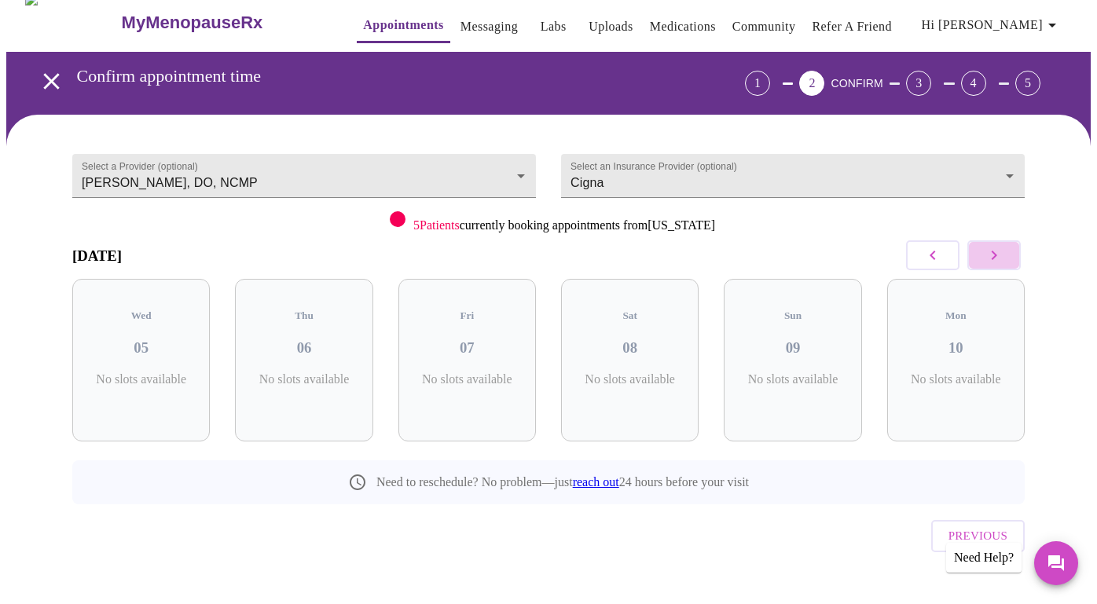
click at [992, 255] on icon "button" at bounding box center [993, 255] width 19 height 19
click at [991, 255] on icon "button" at bounding box center [993, 255] width 19 height 19
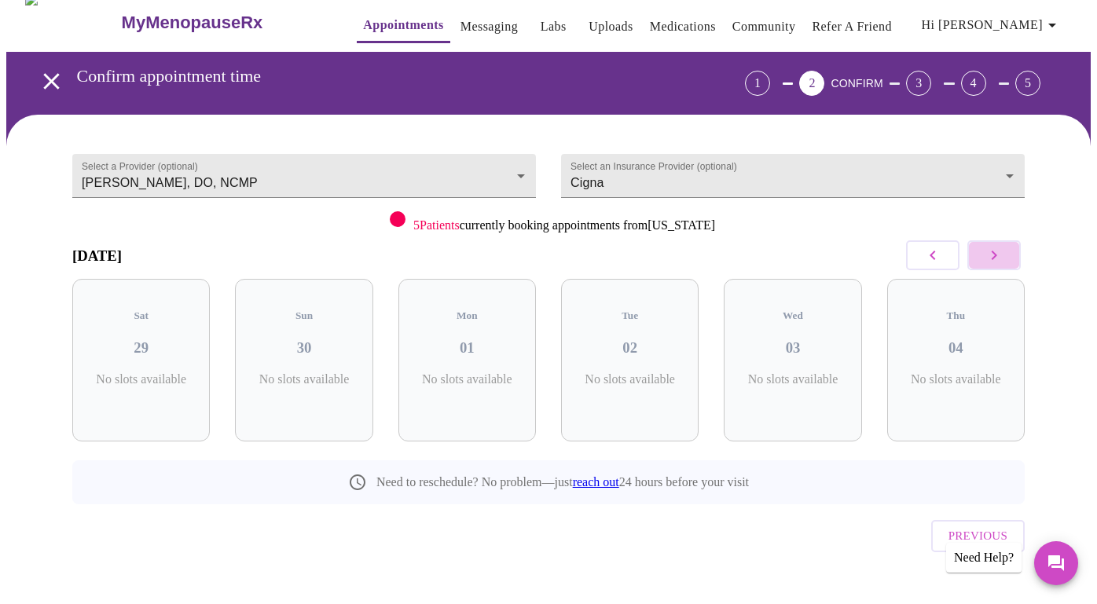
click at [991, 255] on icon "button" at bounding box center [993, 255] width 19 height 19
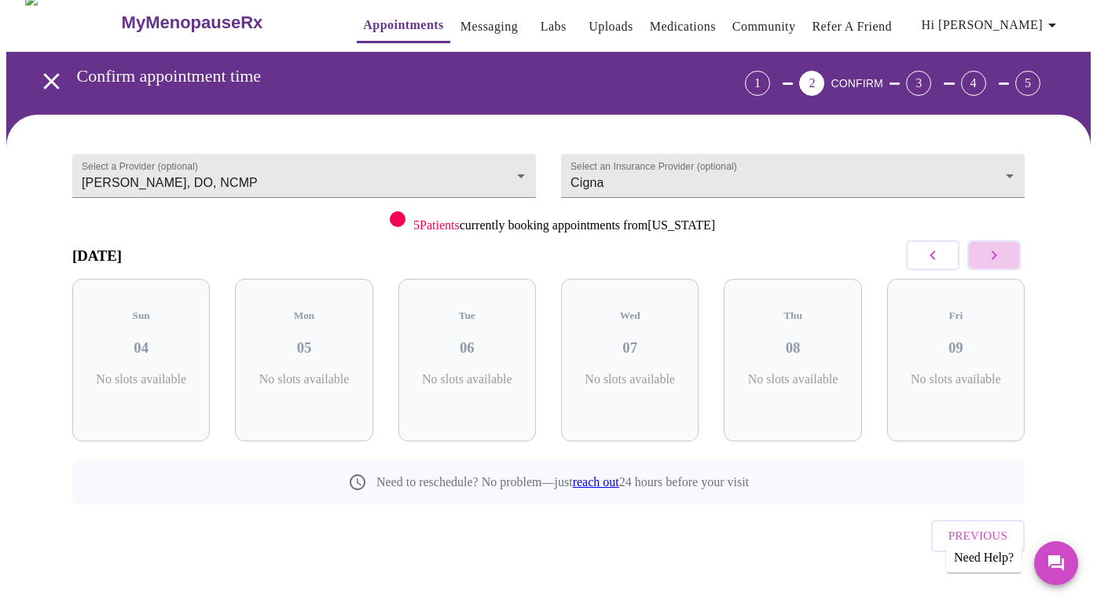
click at [991, 255] on icon "button" at bounding box center [993, 255] width 19 height 19
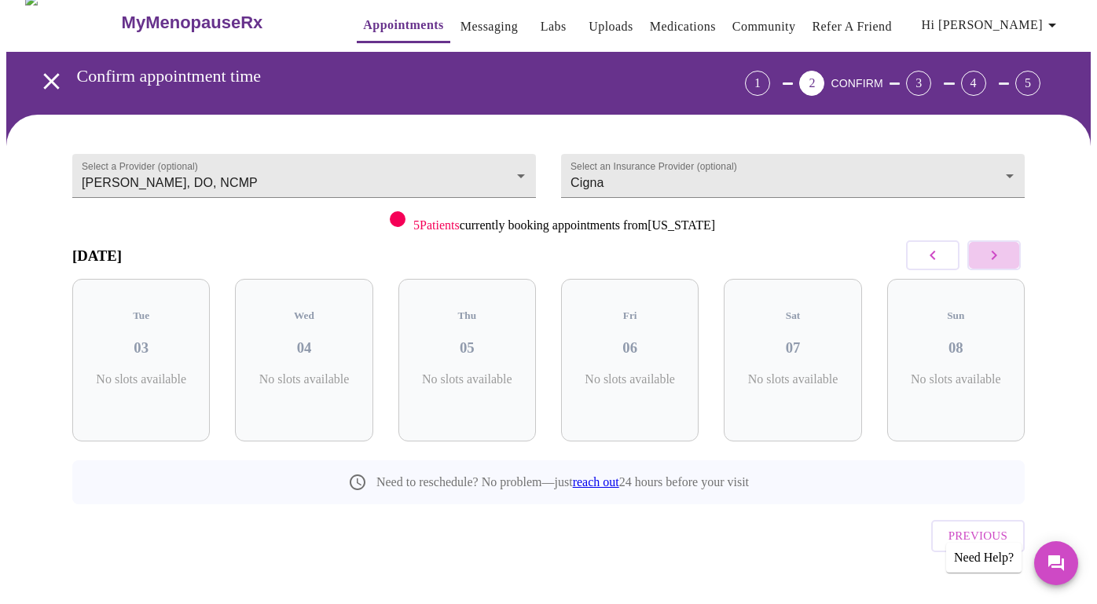
click at [991, 255] on icon "button" at bounding box center [993, 255] width 19 height 19
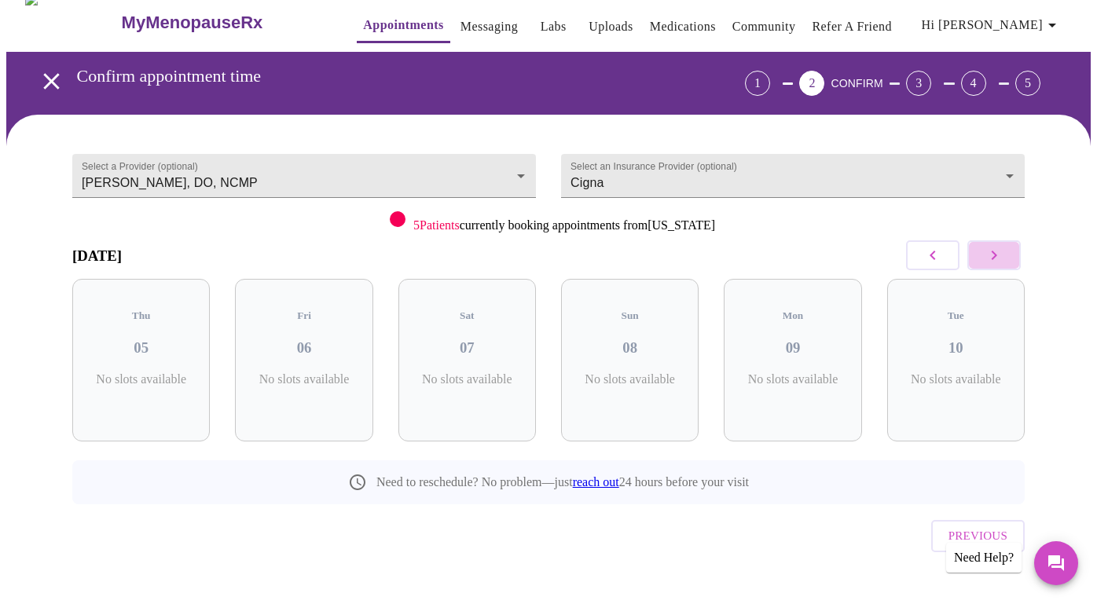
click at [991, 255] on icon "button" at bounding box center [993, 255] width 19 height 19
click at [935, 257] on icon "button" at bounding box center [932, 255] width 19 height 19
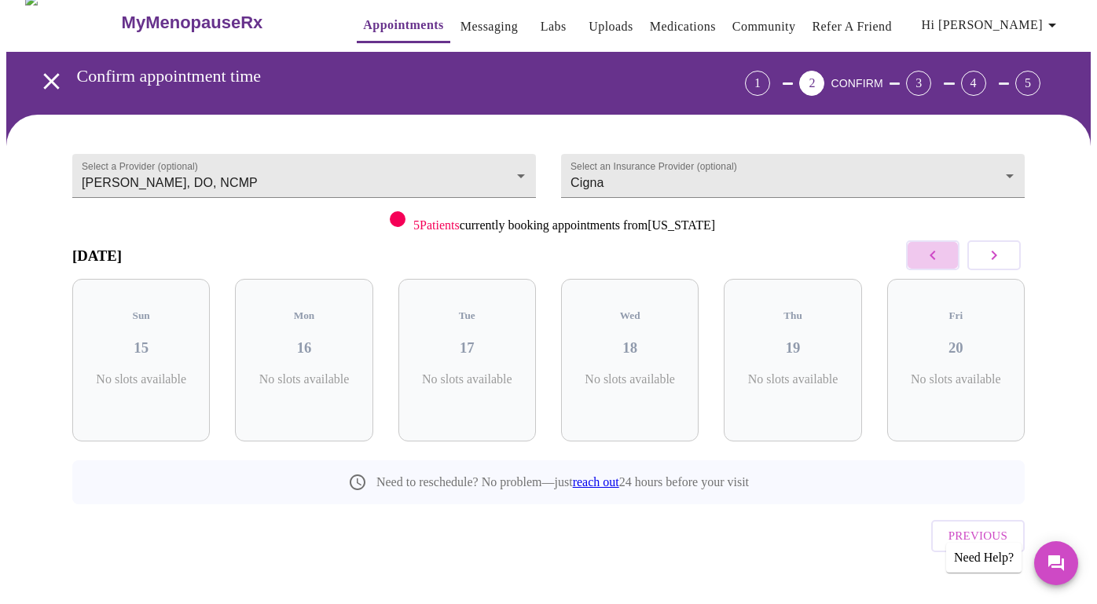
click at [935, 257] on icon "button" at bounding box center [932, 255] width 19 height 19
click at [991, 251] on icon "button" at bounding box center [993, 255] width 19 height 19
click at [493, 170] on body "MyMenopauseRx Appointments Messaging Labs Uploads Medications Community Refer a…" at bounding box center [548, 312] width 1084 height 638
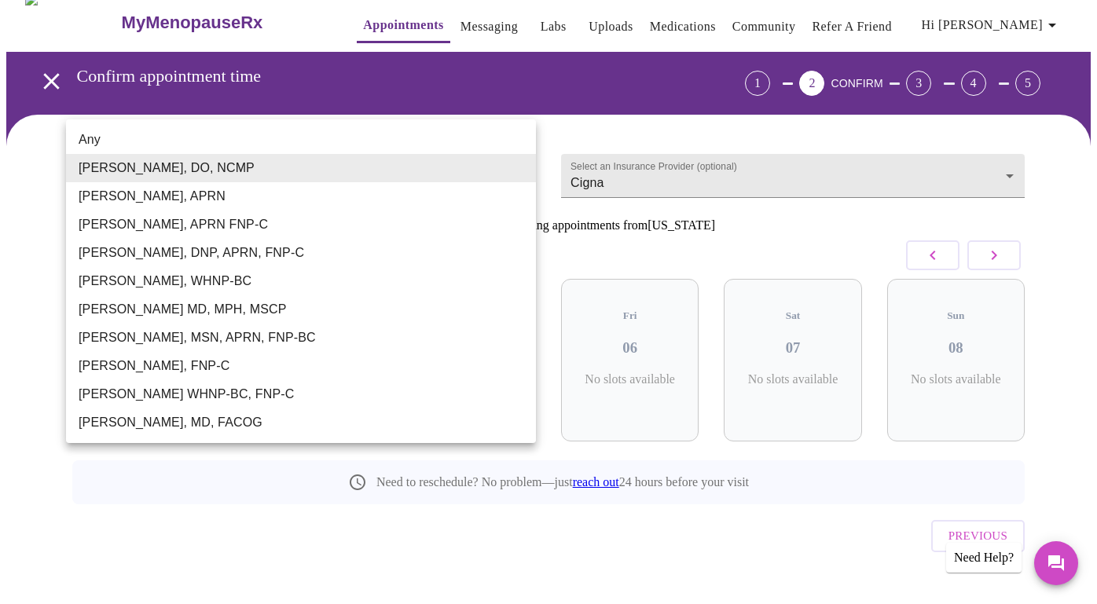
click at [340, 205] on li "[PERSON_NAME], APRN" at bounding box center [301, 196] width 470 height 28
type input "[PERSON_NAME], APRN"
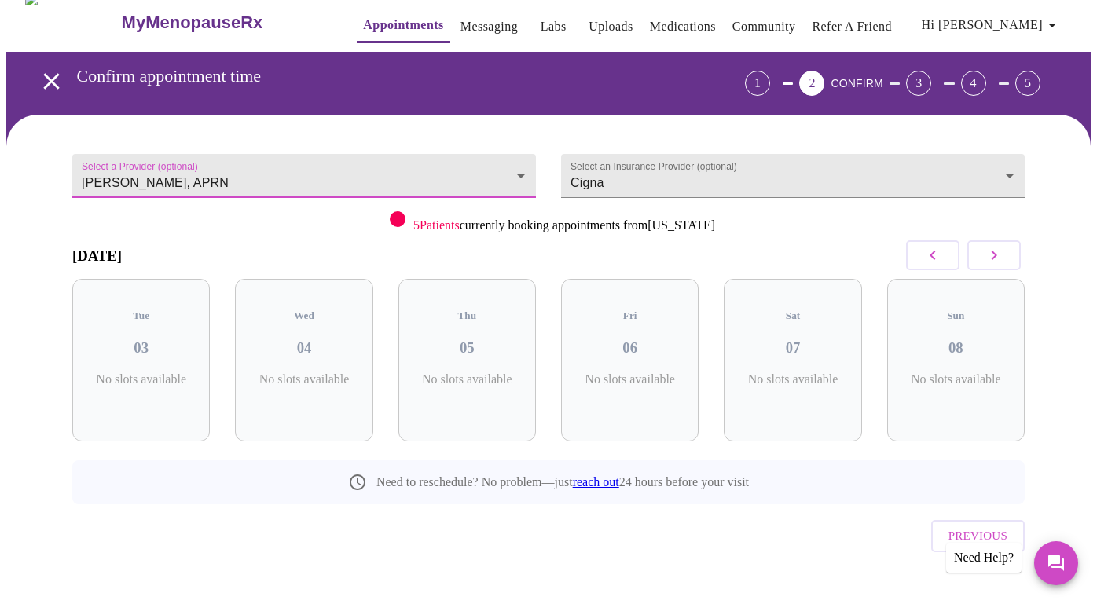
click at [937, 244] on button "button" at bounding box center [932, 255] width 53 height 30
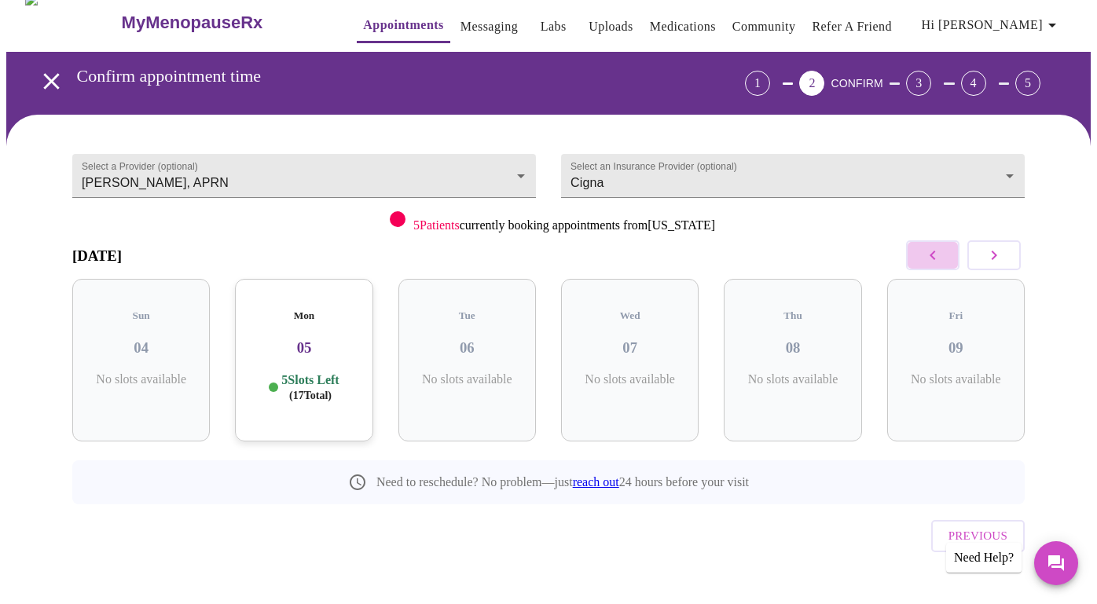
click at [937, 244] on button "button" at bounding box center [932, 255] width 53 height 30
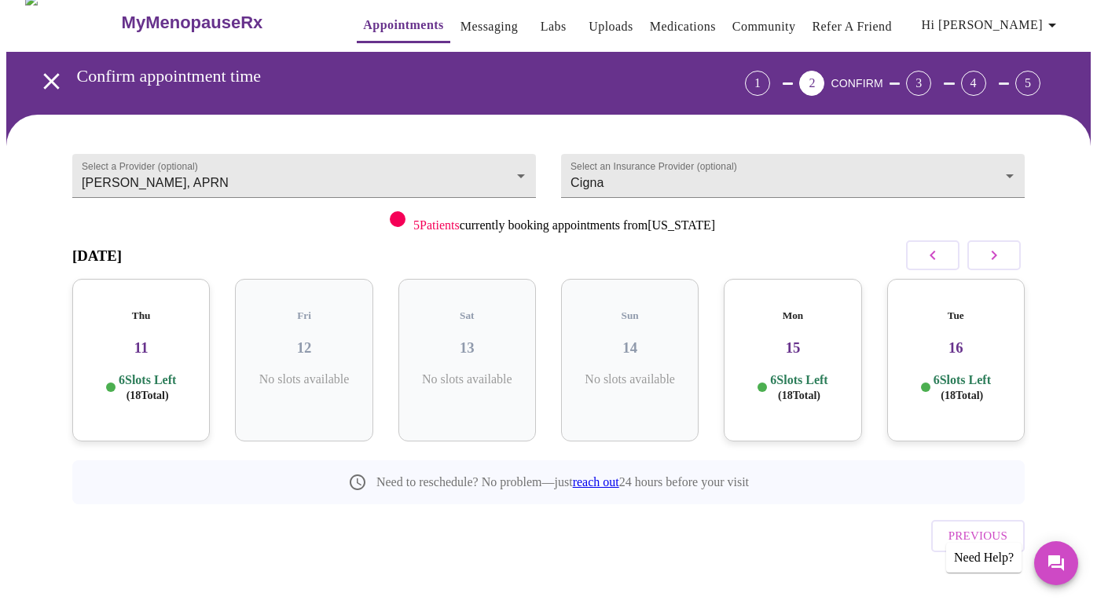
click at [937, 244] on button "button" at bounding box center [932, 255] width 53 height 30
